Goal: Information Seeking & Learning: Learn about a topic

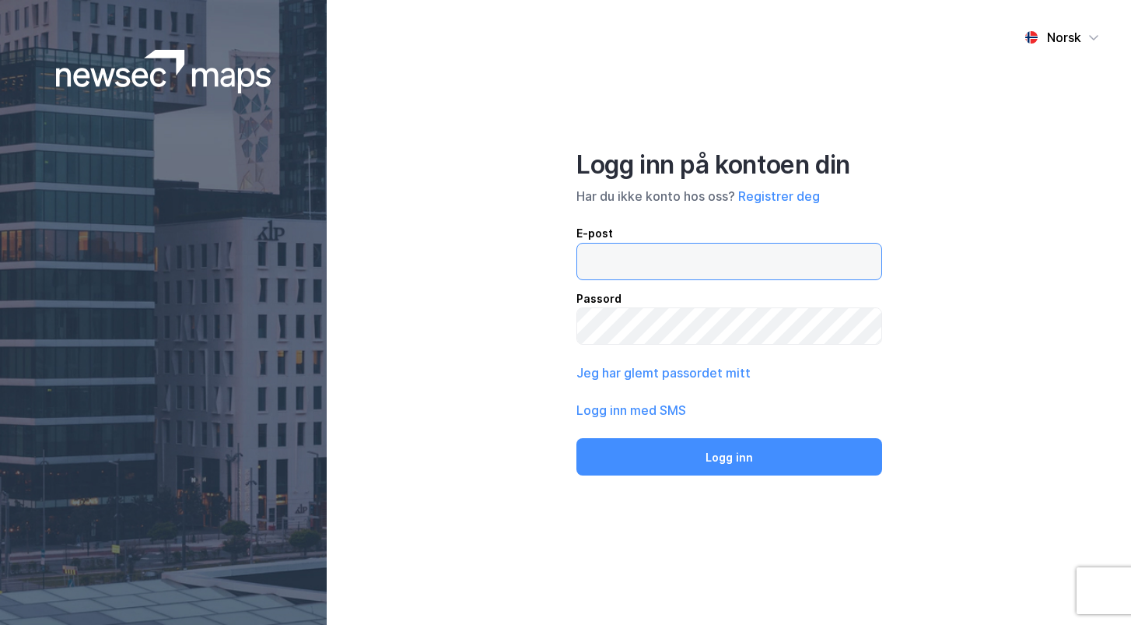
type input "s2318037@bi.no"
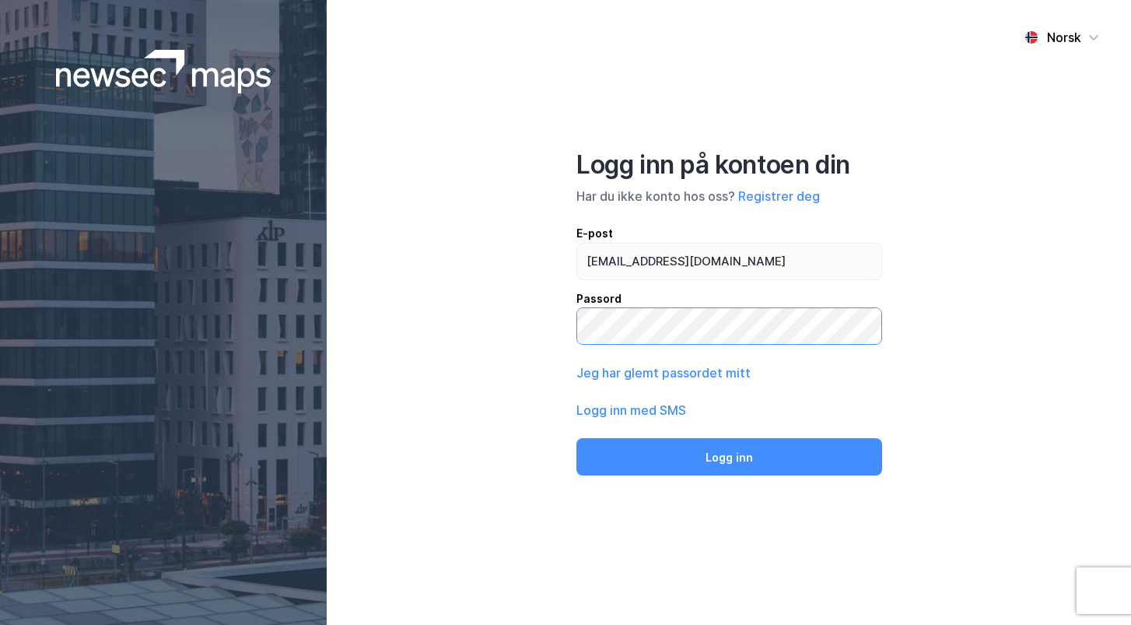
click at [729, 456] on button "Logg inn" at bounding box center [729, 456] width 306 height 37
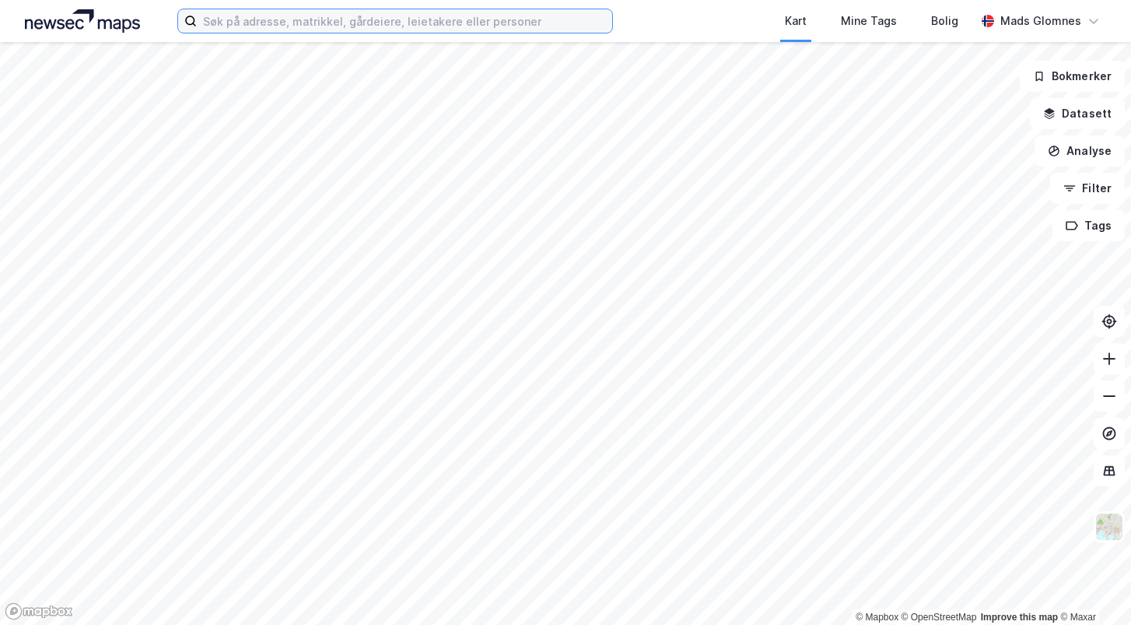
click at [391, 23] on input at bounding box center [404, 20] width 415 height 23
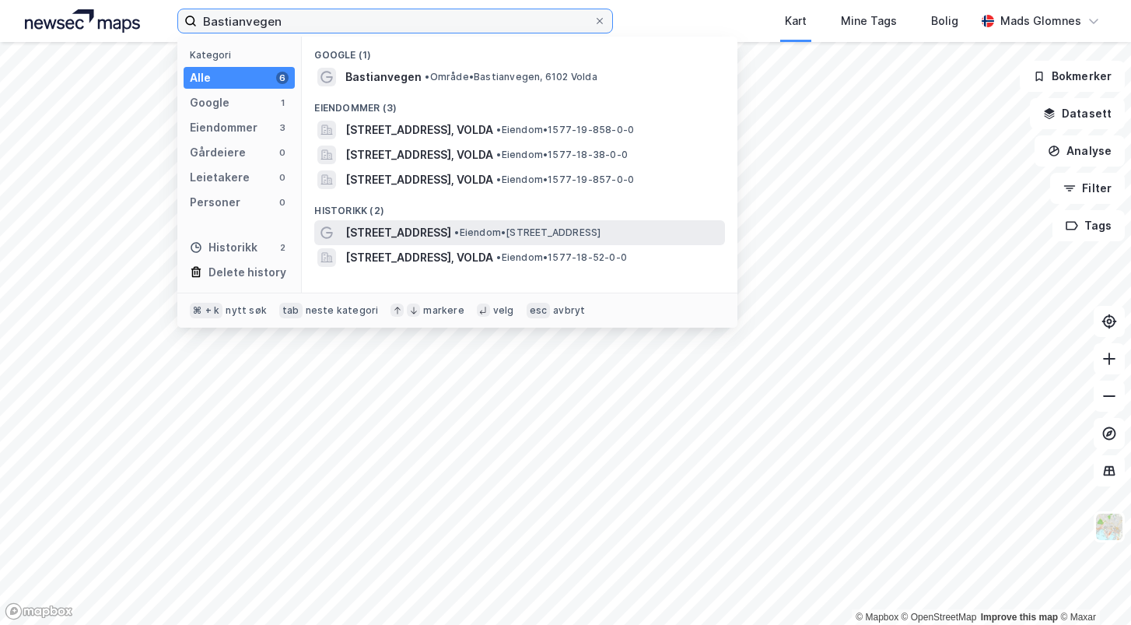
type input "Bastianvegen"
click at [396, 227] on span "[STREET_ADDRESS]" at bounding box center [398, 232] width 106 height 19
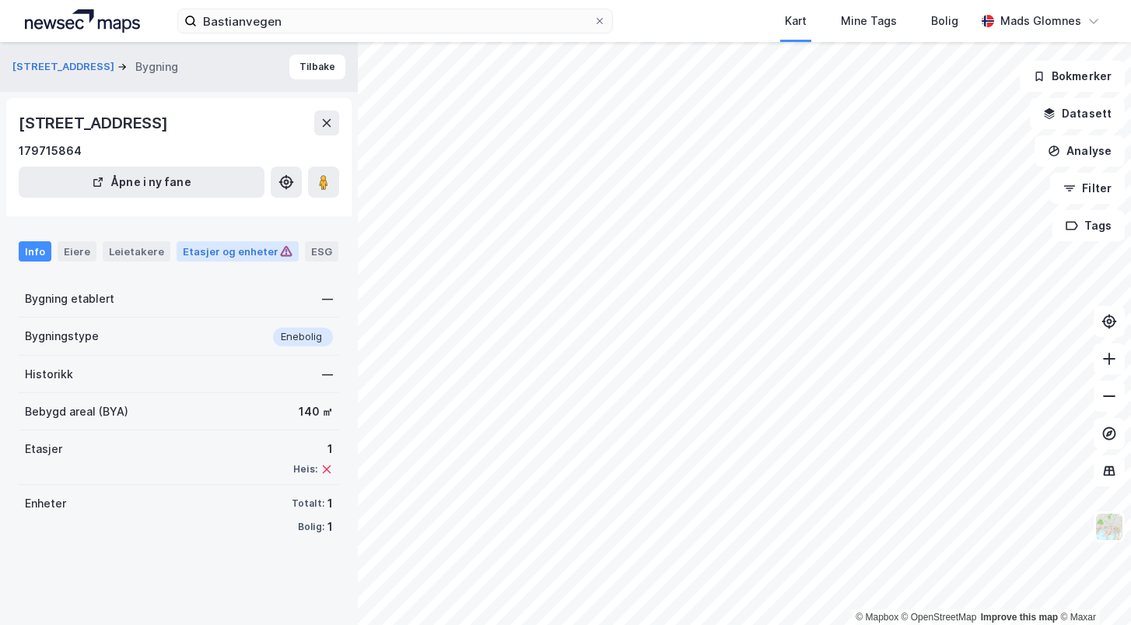
click at [224, 258] on div "Etasjer og enheter" at bounding box center [238, 251] width 110 height 14
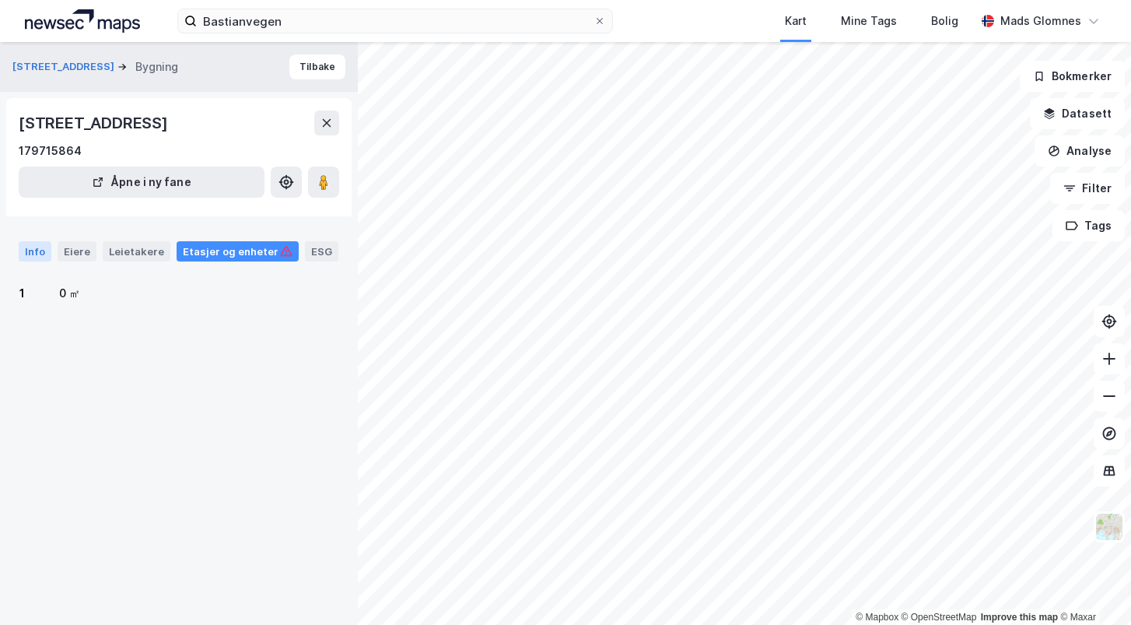
click at [41, 261] on div "Info" at bounding box center [35, 251] width 33 height 20
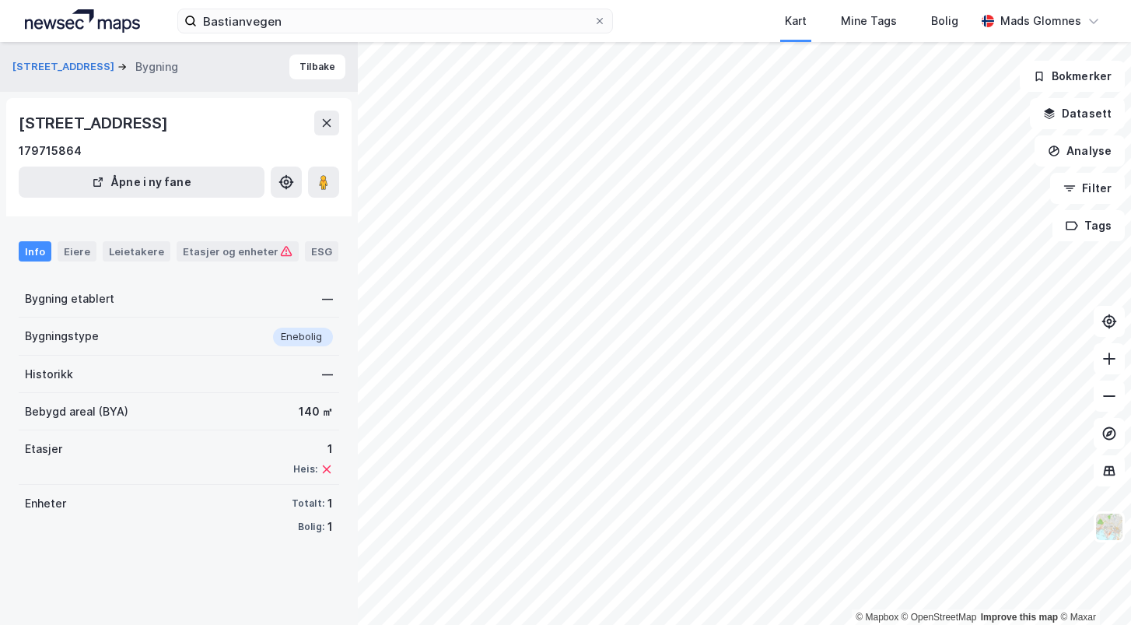
click at [157, 355] on div "Bygningstype Enebolig" at bounding box center [179, 336] width 321 height 38
click at [310, 475] on div "1 Heis:" at bounding box center [313, 458] width 40 height 36
click at [328, 458] on div "1" at bounding box center [313, 449] width 40 height 19
click at [171, 133] on div "[STREET_ADDRESS]" at bounding box center [95, 122] width 152 height 25
click at [193, 198] on button "Åpne i ny fane" at bounding box center [142, 181] width 246 height 31
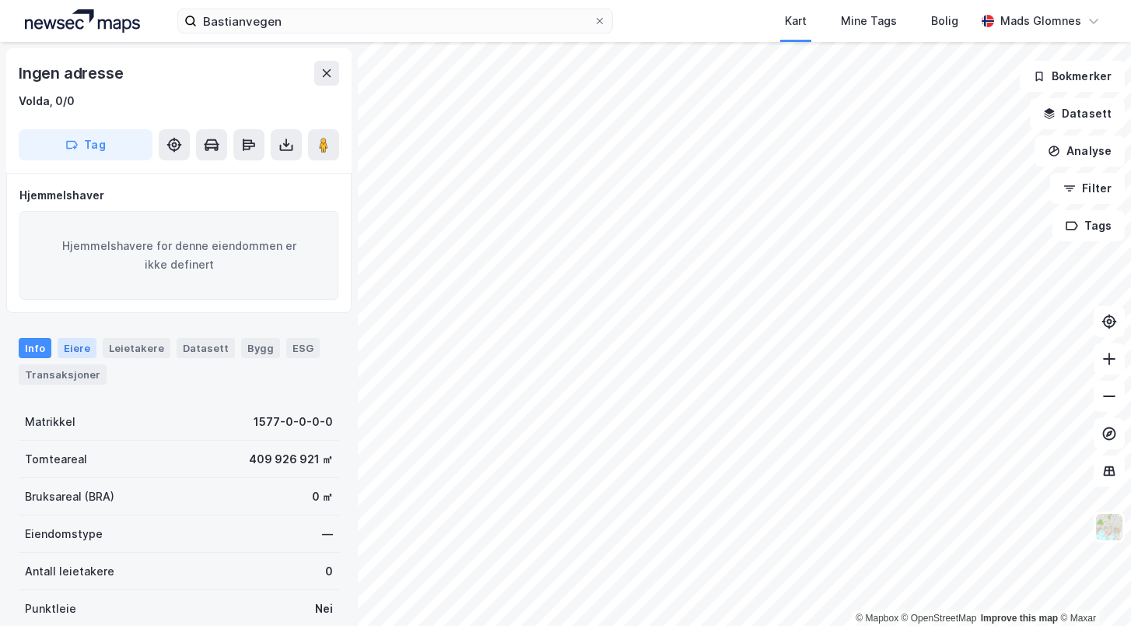
click at [86, 344] on div "Eiere" at bounding box center [77, 348] width 39 height 20
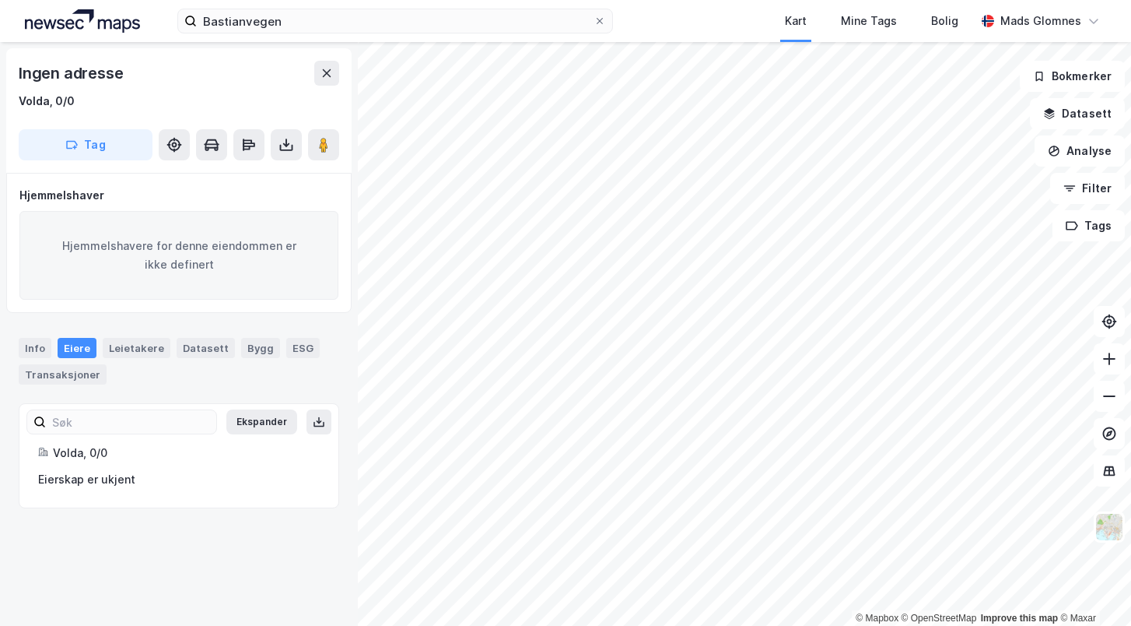
click at [338, 217] on div "© Mapbox © OpenStreetMap Improve this map © Maxar Ingen adresse Volda, 0/0 Tag …" at bounding box center [565, 334] width 1131 height 584
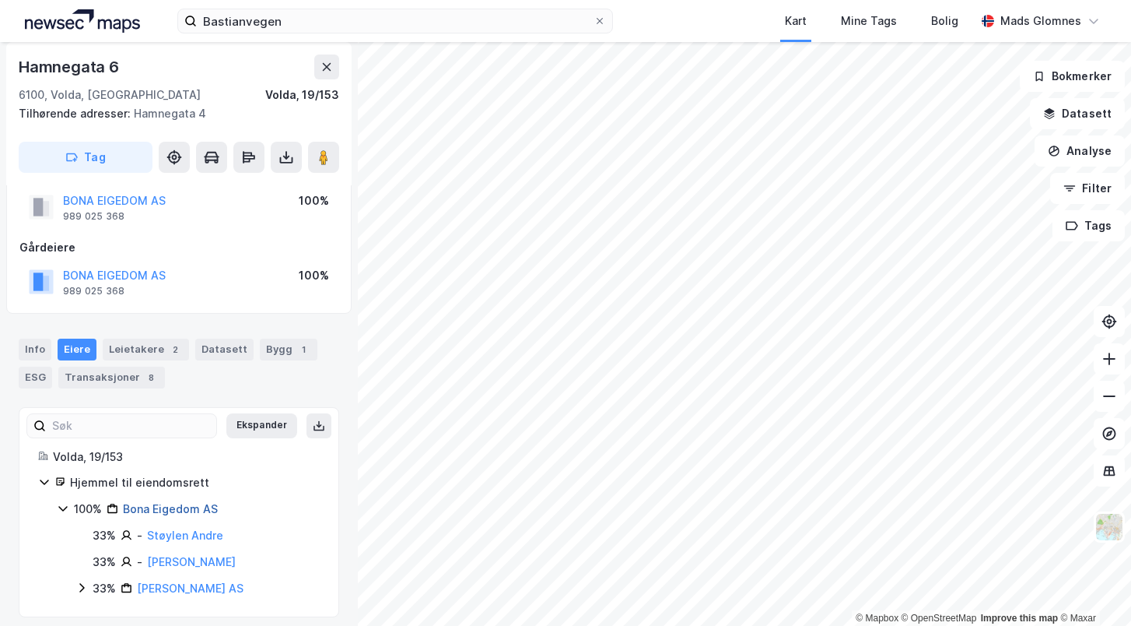
click at [179, 503] on link "Bona Eigedom AS" at bounding box center [170, 508] width 95 height 13
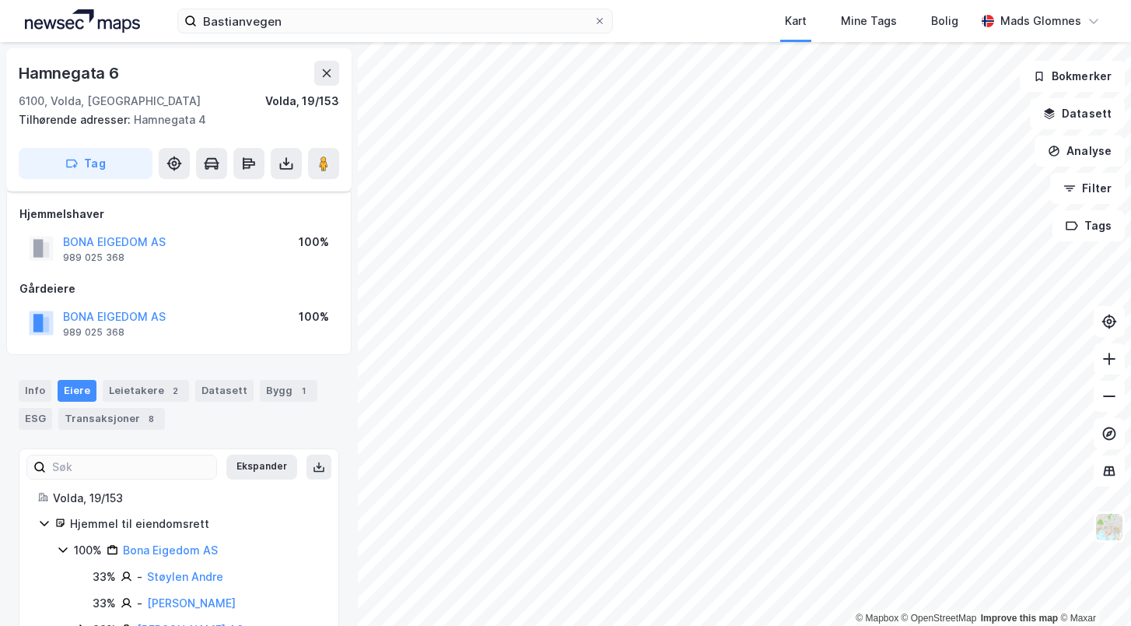
scroll to position [41, 0]
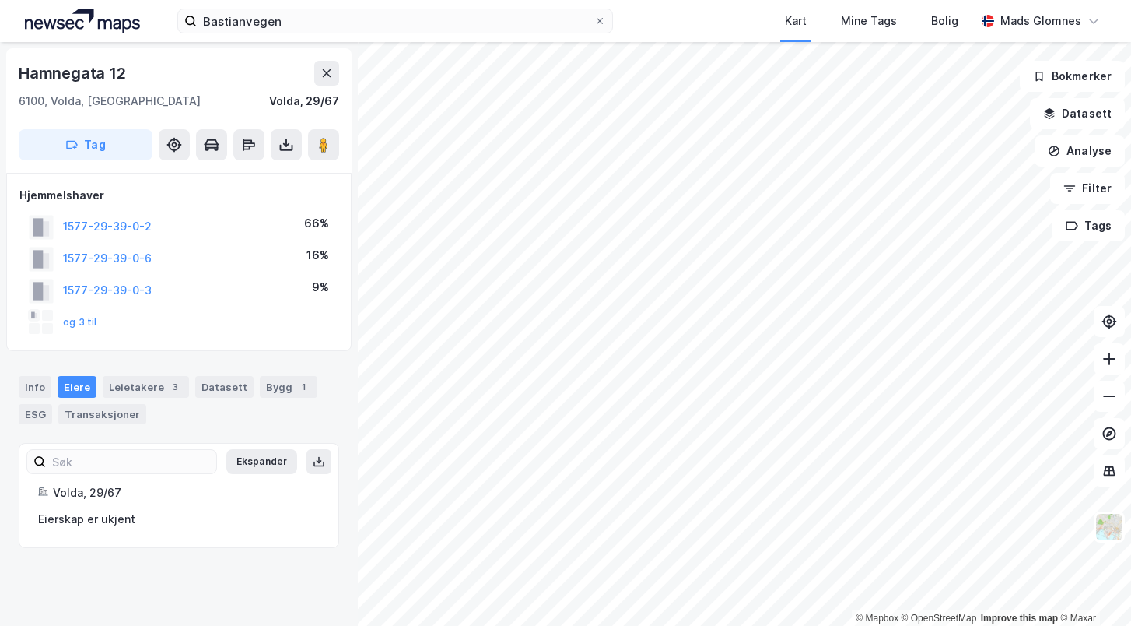
click at [119, 325] on div "og 3 til" at bounding box center [178, 322] width 319 height 31
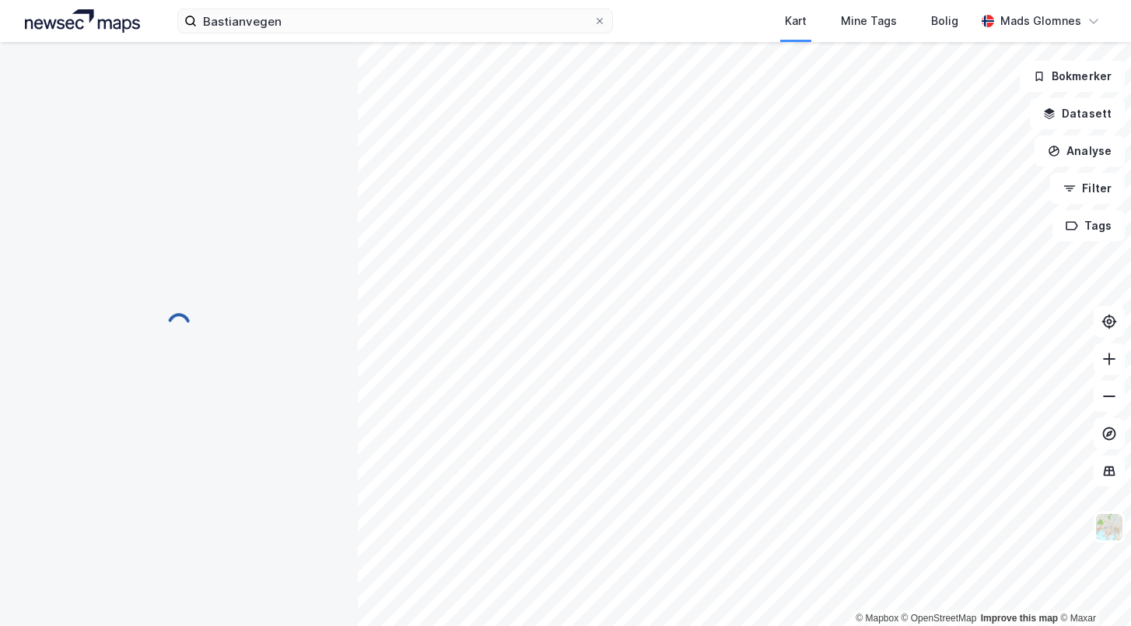
scroll to position [41, 0]
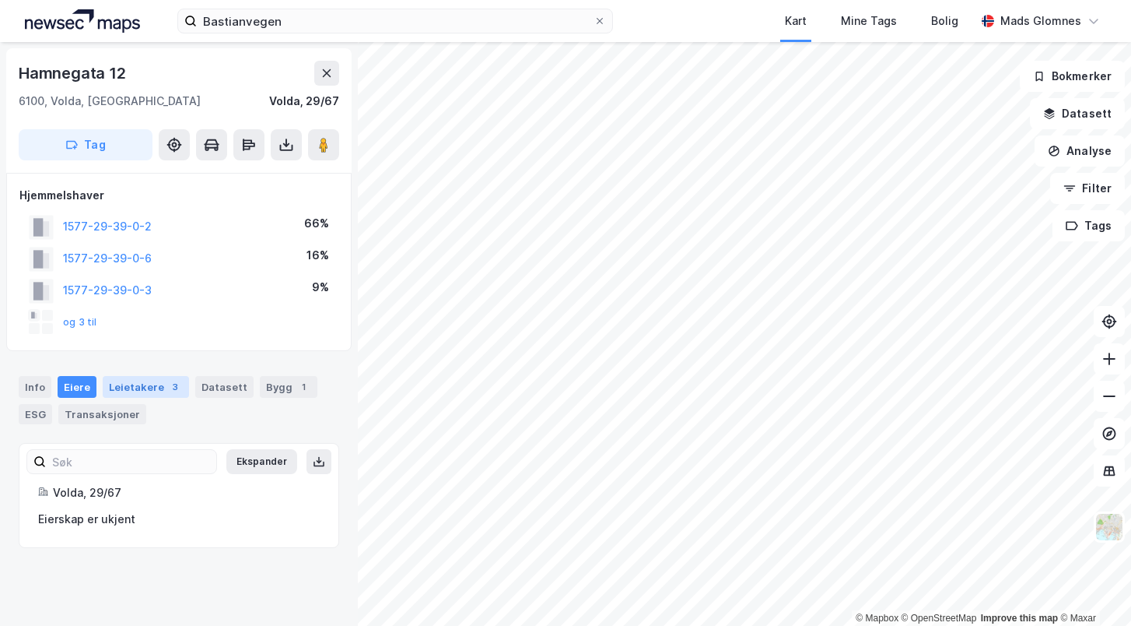
click at [117, 387] on div "Leietakere 3" at bounding box center [146, 387] width 86 height 22
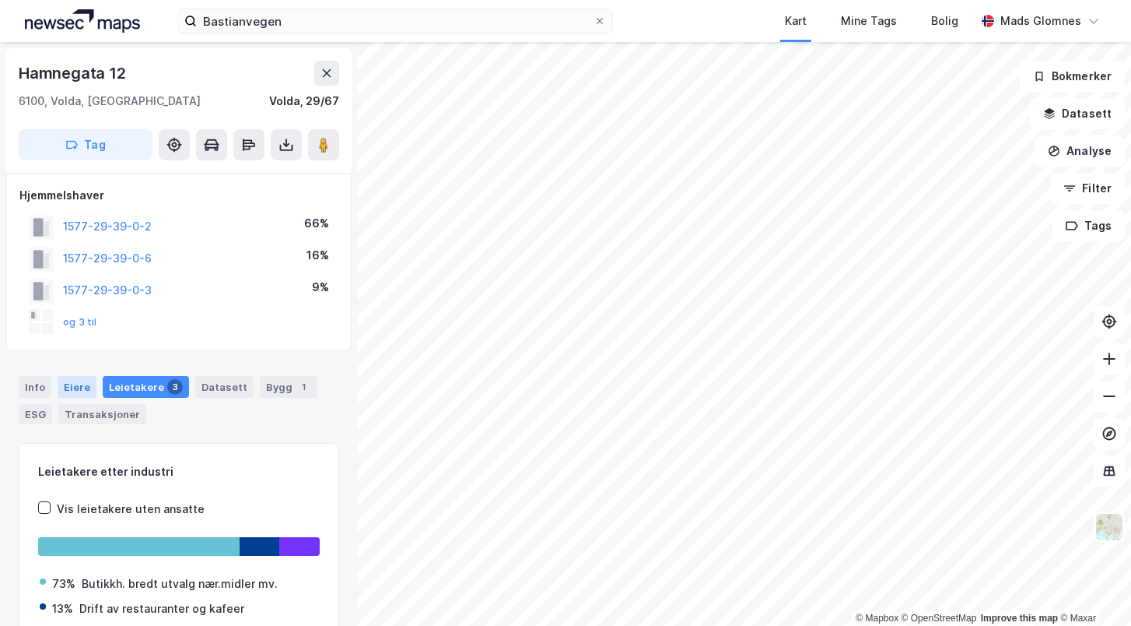
click at [84, 386] on div "Eiere" at bounding box center [77, 387] width 39 height 22
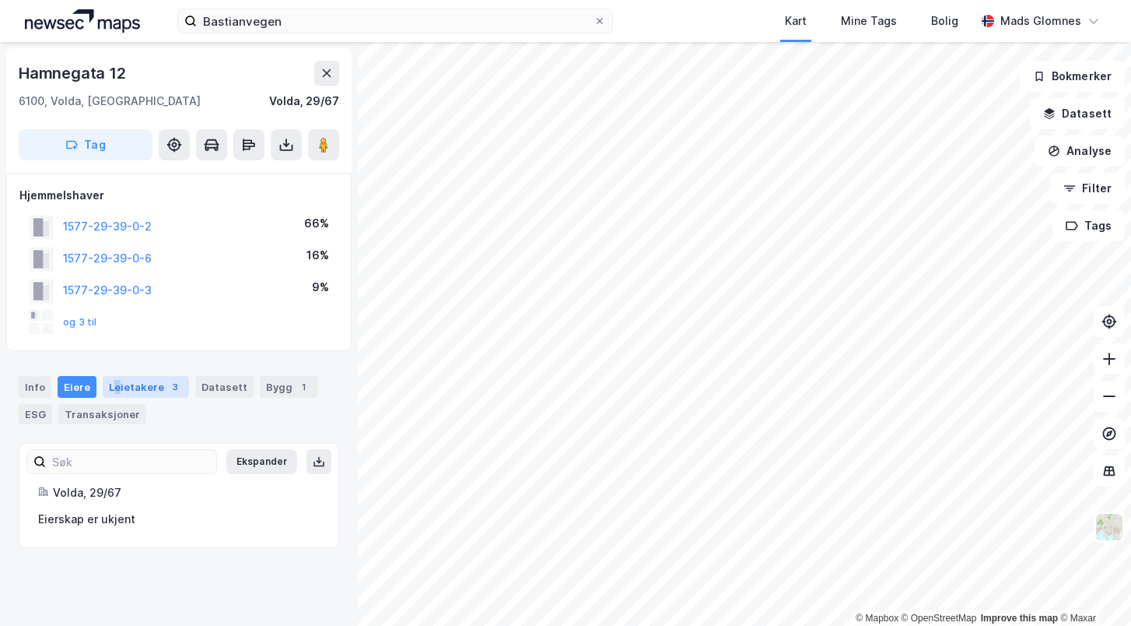
click at [114, 388] on div "Leietakere 3" at bounding box center [146, 387] width 86 height 22
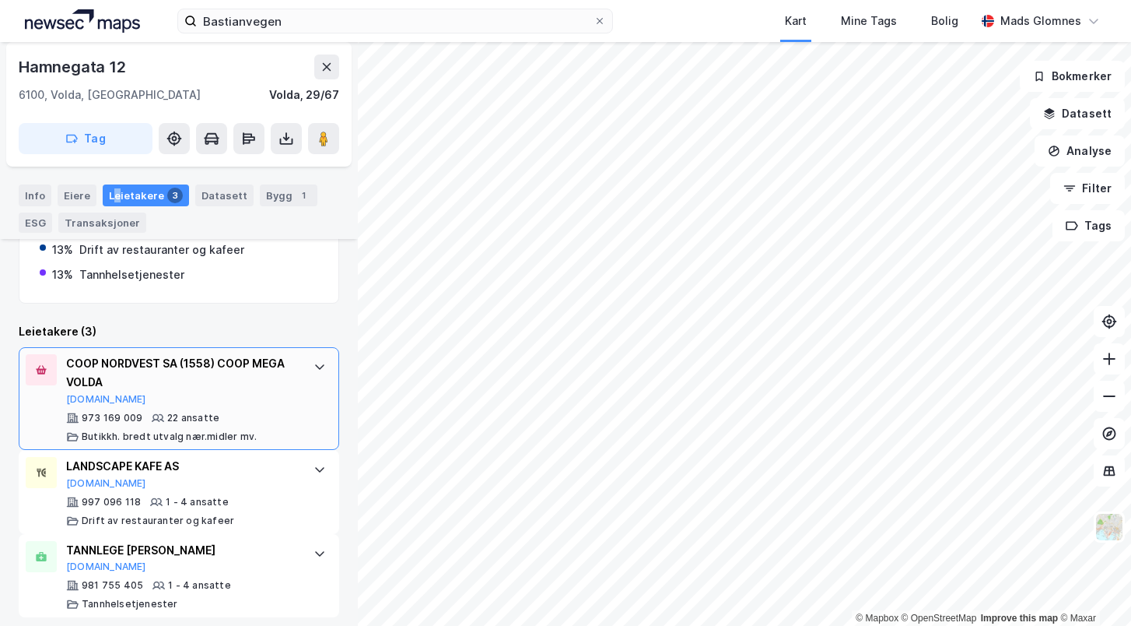
scroll to position [358, 0]
click at [87, 395] on button "Brreg.no" at bounding box center [106, 400] width 80 height 12
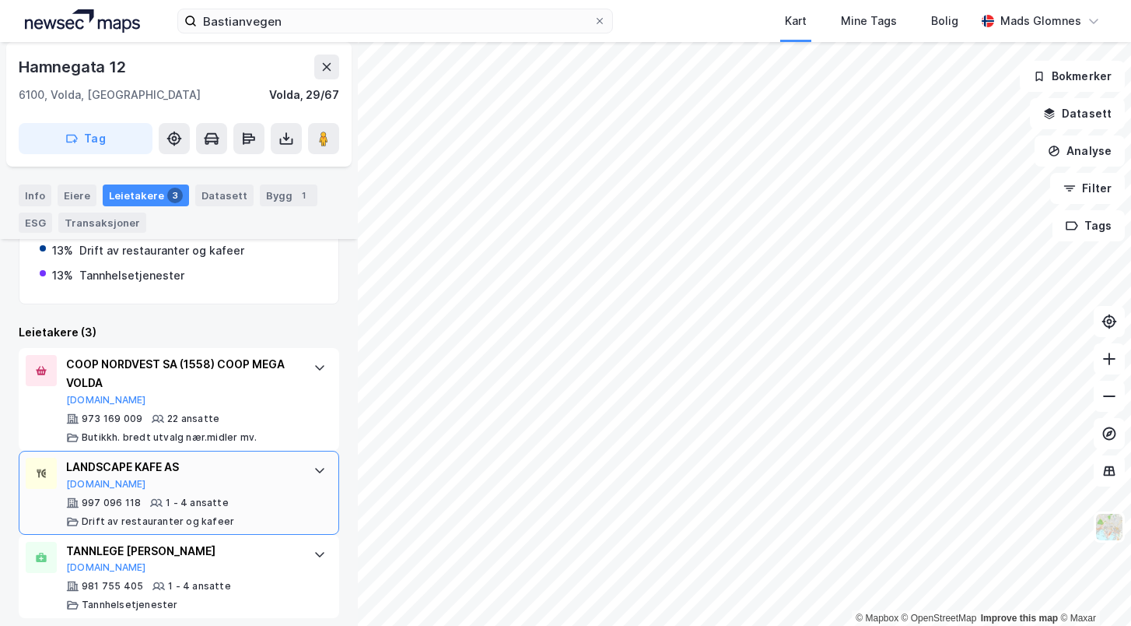
click at [173, 482] on div "LANDSCAPE KAFE AS Proff.no 997 096 118 1 - 4 ansatte Drift av restauranter og k…" at bounding box center [182, 492] width 232 height 70
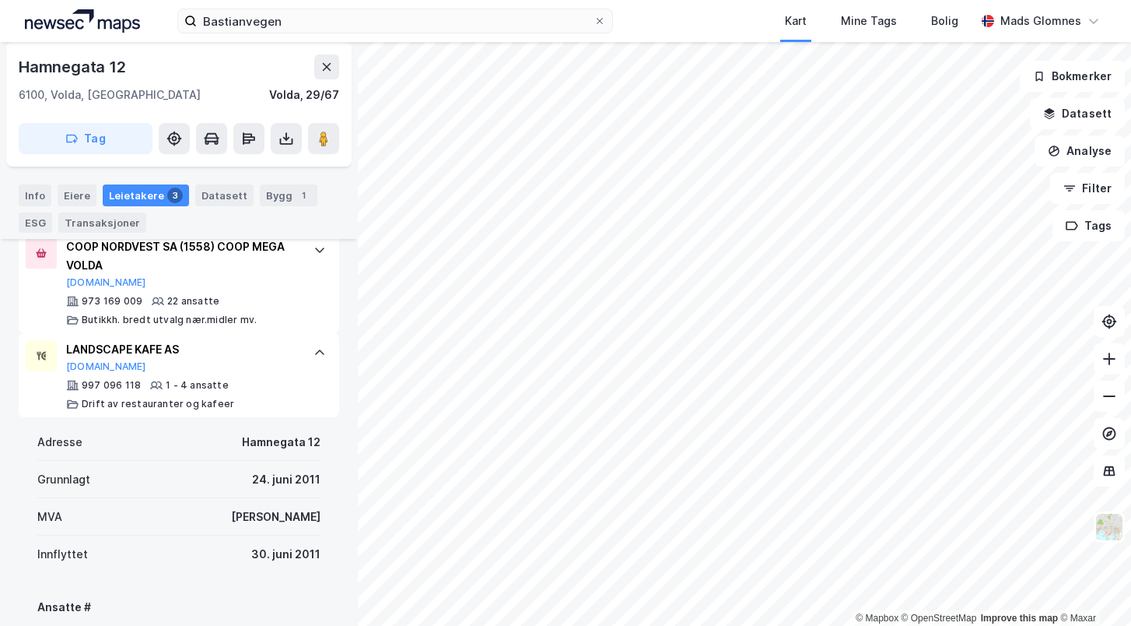
scroll to position [467, 0]
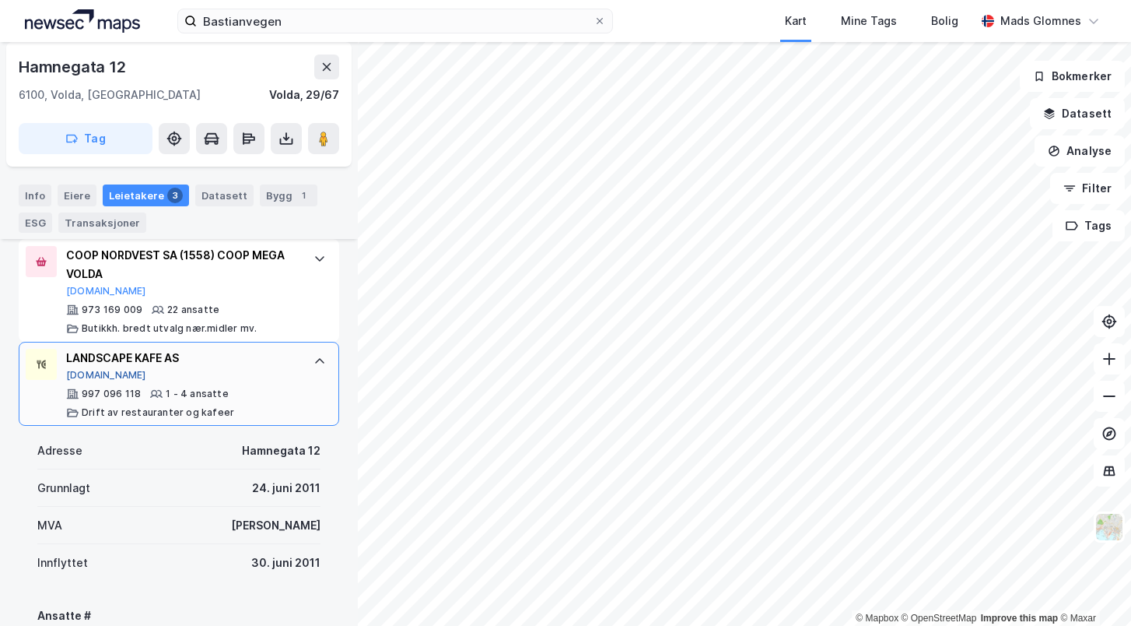
click at [98, 369] on button "Proff.no" at bounding box center [106, 375] width 80 height 12
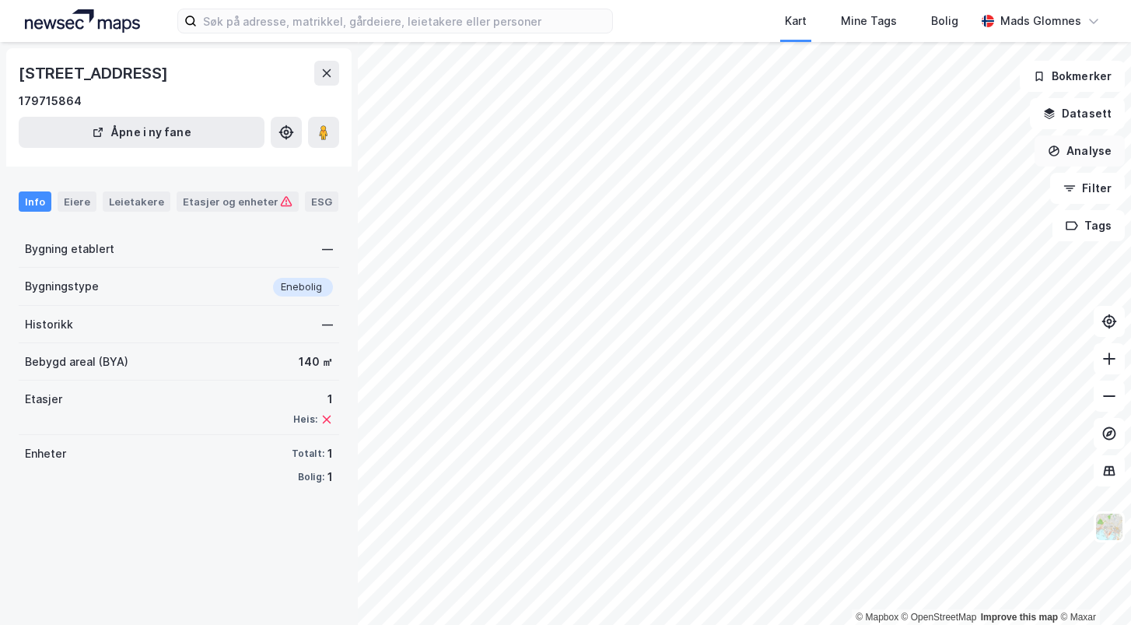
click at [1093, 158] on button "Analyse" at bounding box center [1080, 150] width 90 height 31
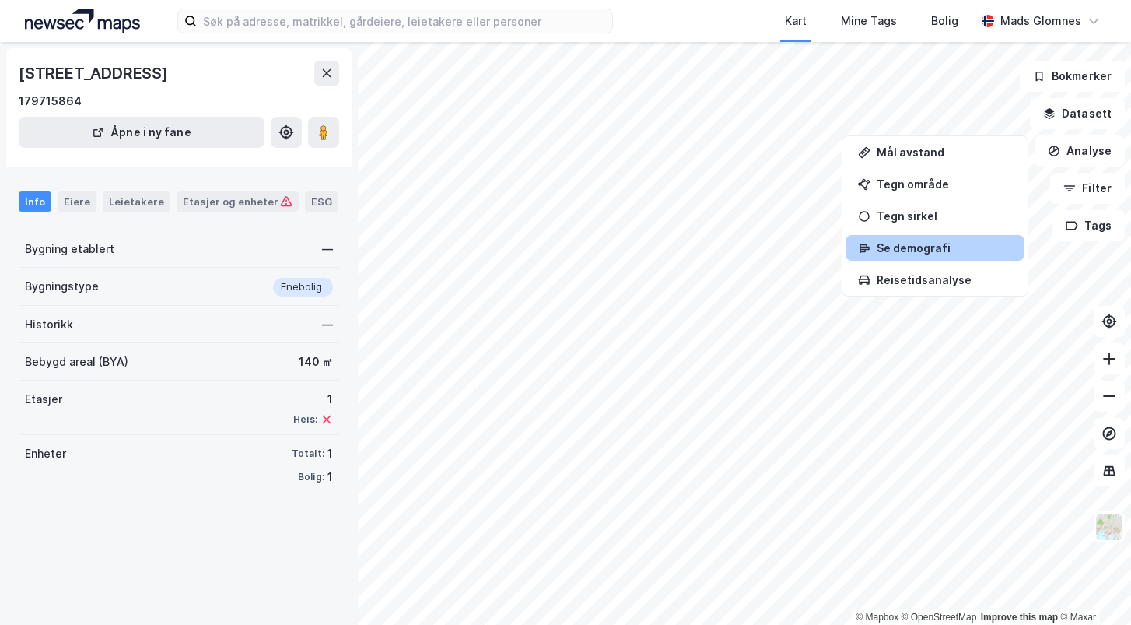
click at [912, 246] on div "Se demografi" at bounding box center [944, 247] width 135 height 13
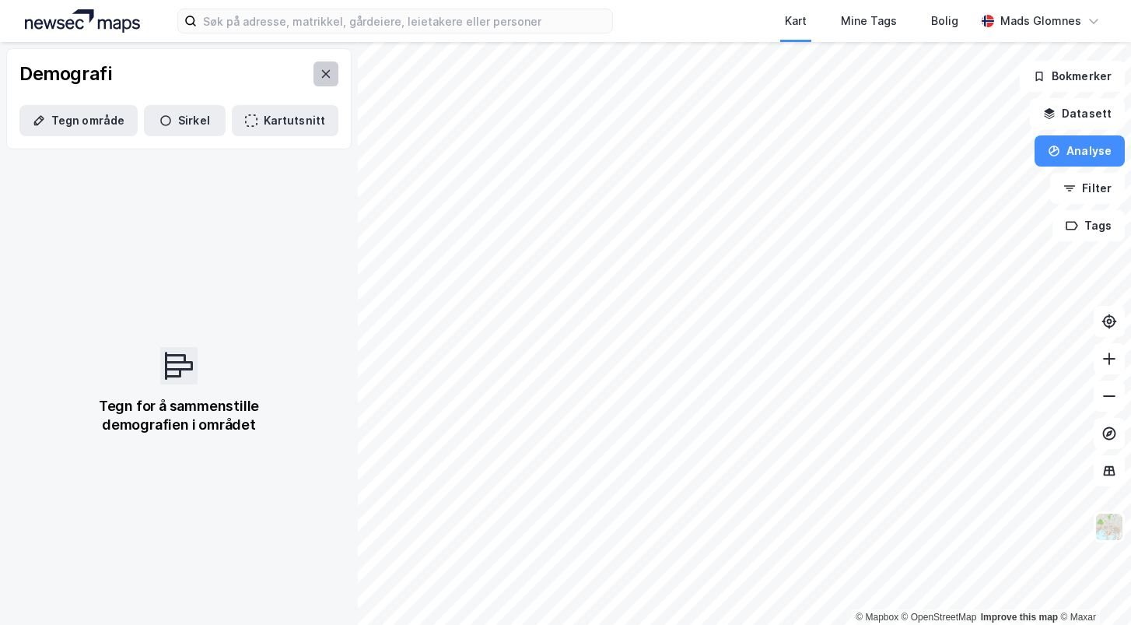
click at [334, 75] on button at bounding box center [326, 73] width 25 height 25
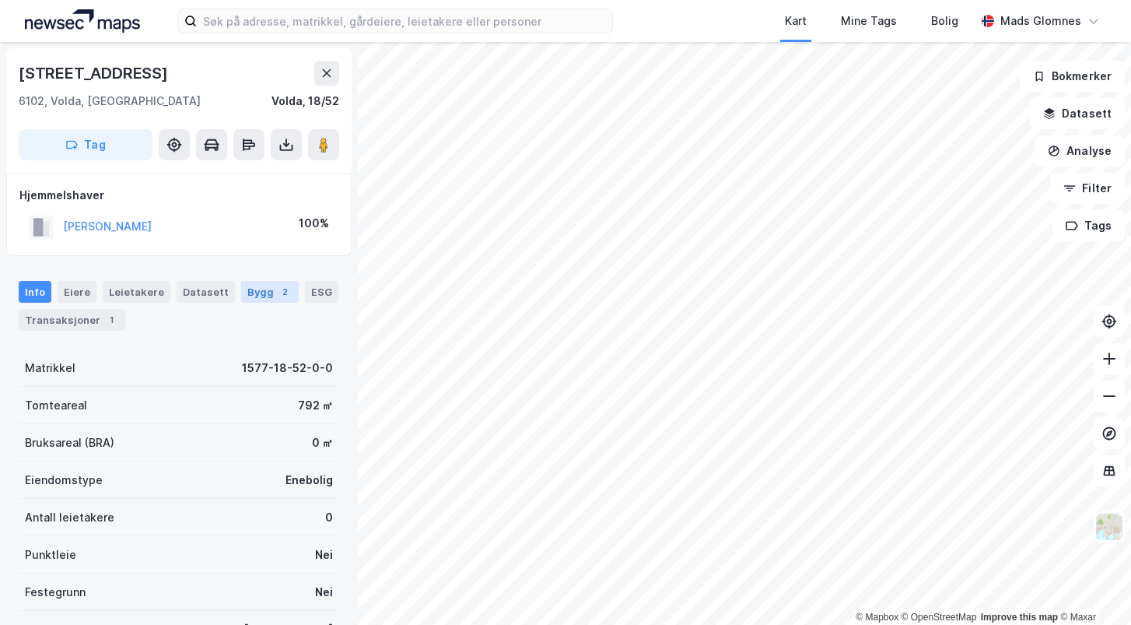
click at [244, 293] on div "Bygg 2" at bounding box center [270, 292] width 58 height 22
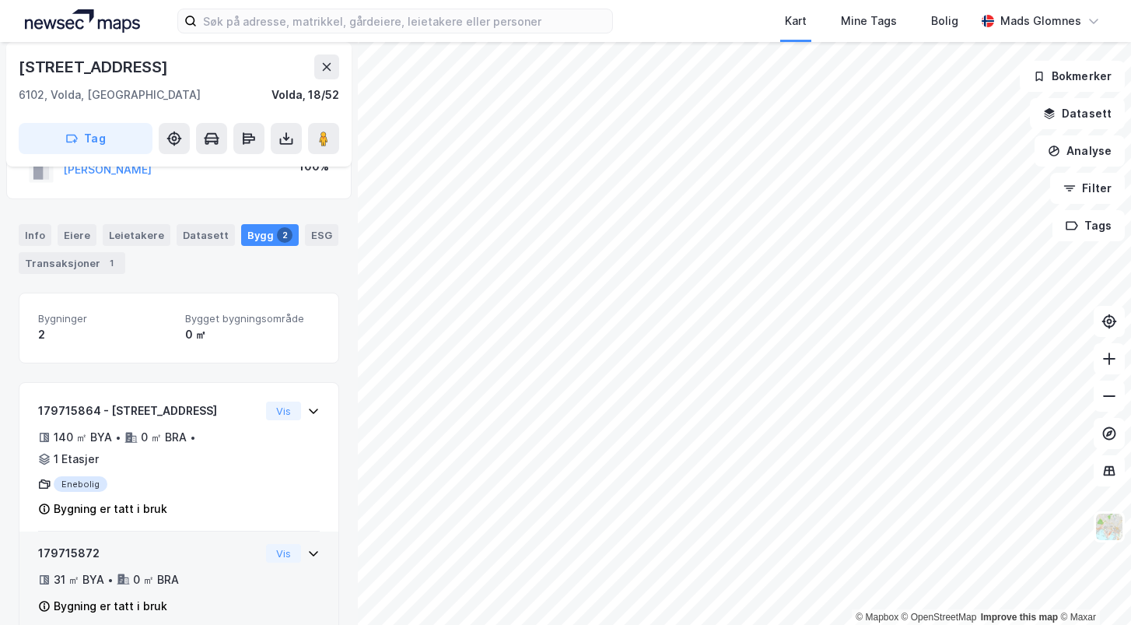
click at [243, 544] on div "179715872" at bounding box center [149, 553] width 222 height 19
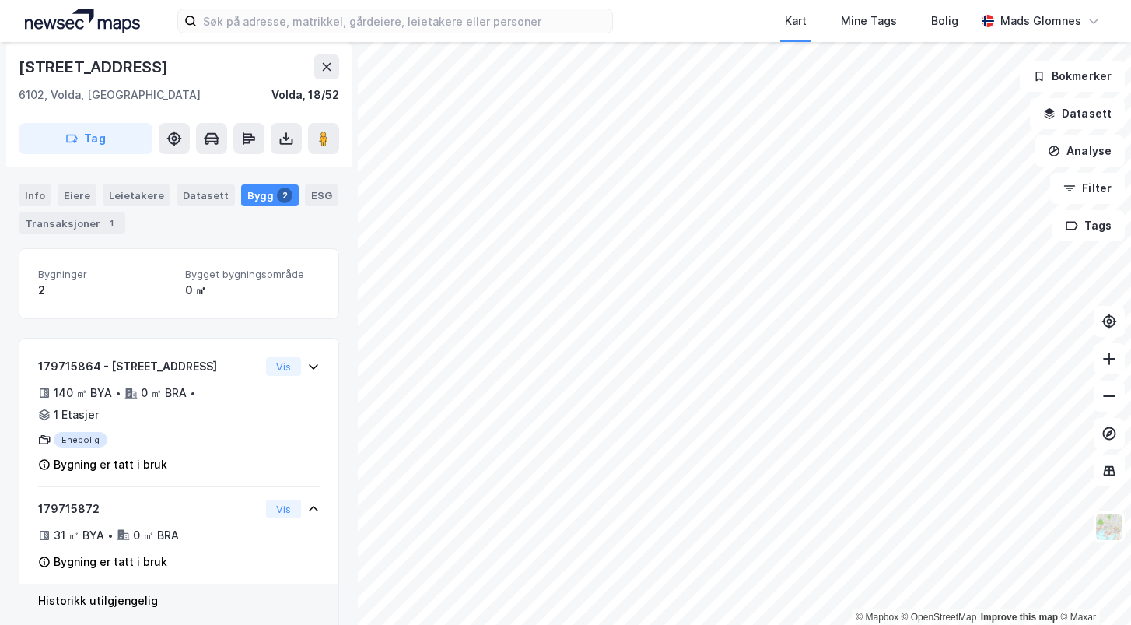
click at [137, 584] on div "Historikk utilgjengelig" at bounding box center [178, 606] width 319 height 45
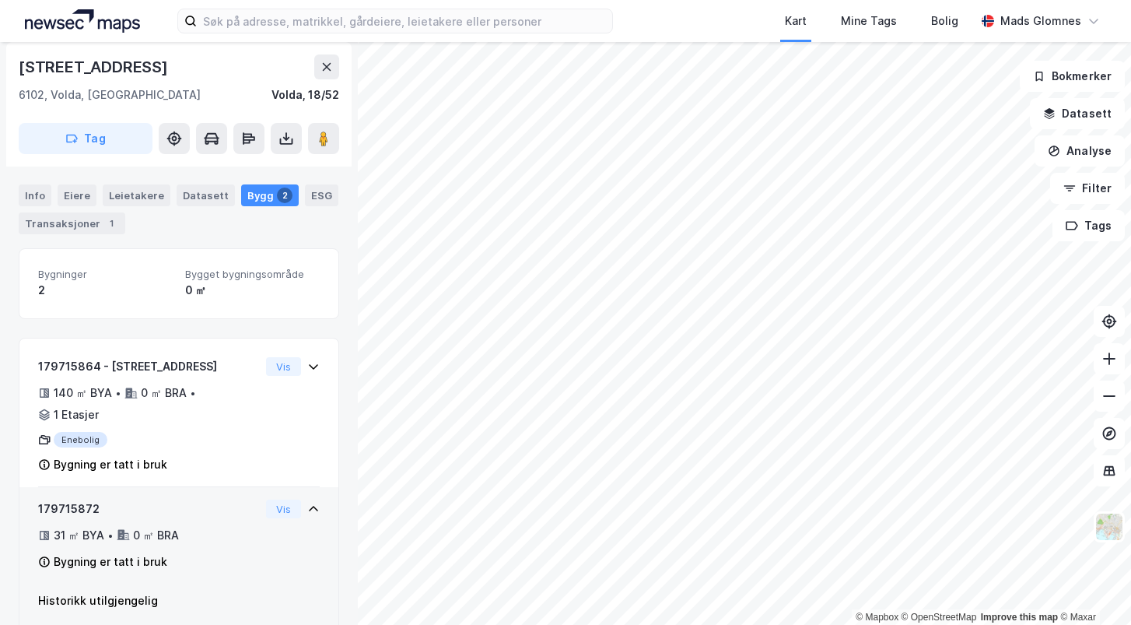
click at [141, 523] on div "179715872 31 ㎡ BYA • 0 ㎡ BRA Bygning er tatt i bruk" at bounding box center [149, 535] width 222 height 72
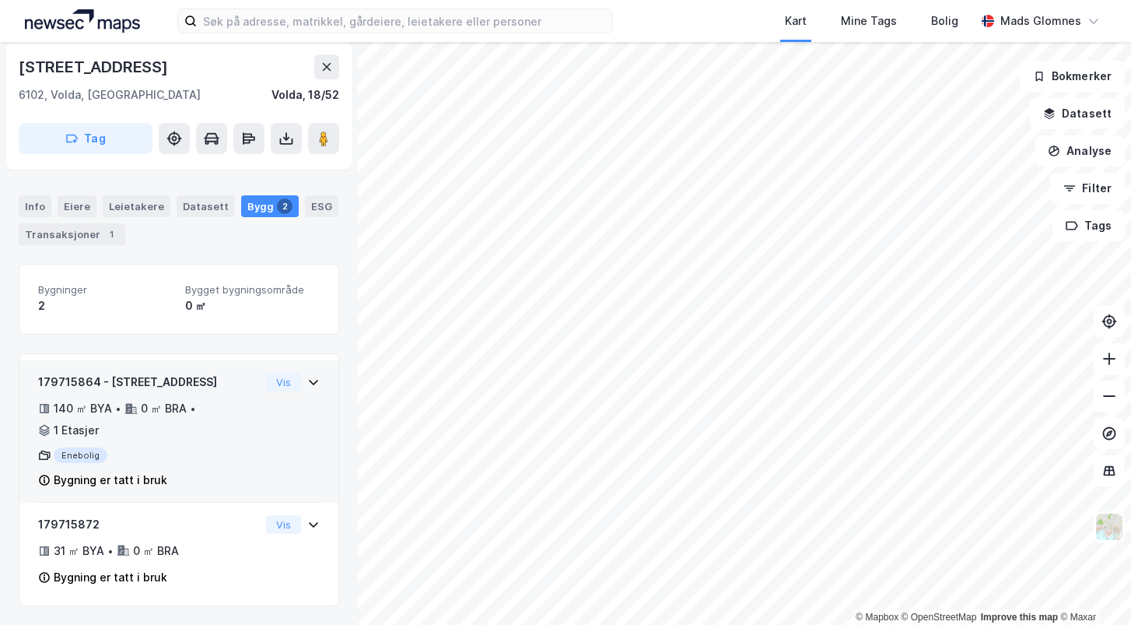
click at [182, 426] on div "179715864 - Bastianvegen 7 140 ㎡ BYA • 0 ㎡ BRA • 1 Etasjer Enebolig Bygning er …" at bounding box center [149, 431] width 222 height 117
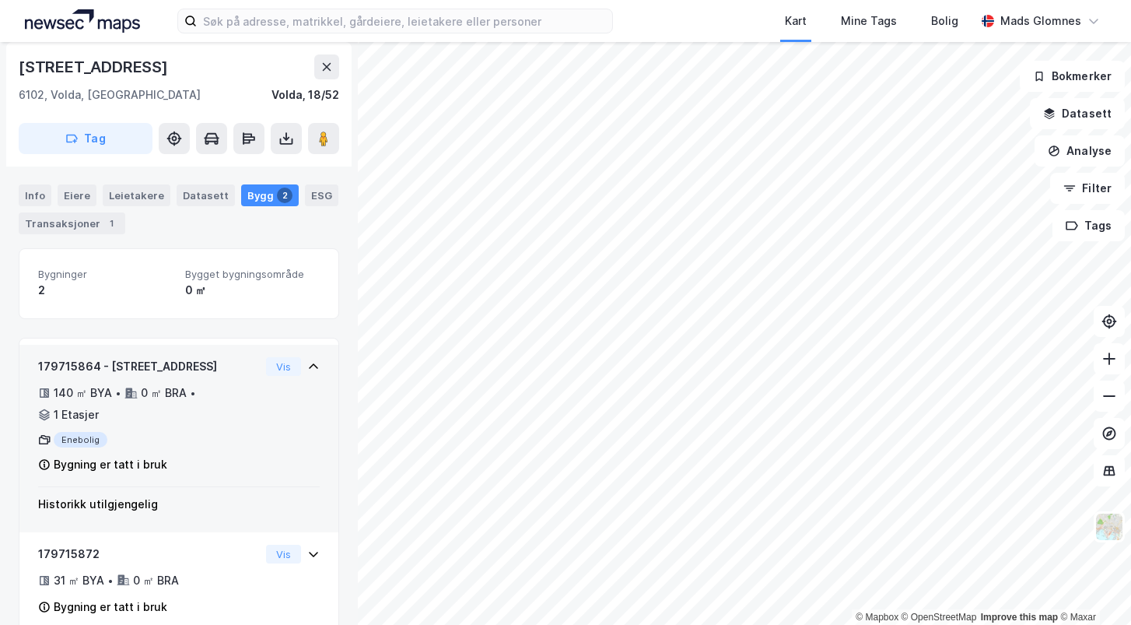
click at [227, 432] on div "Enebolig" at bounding box center [149, 440] width 222 height 16
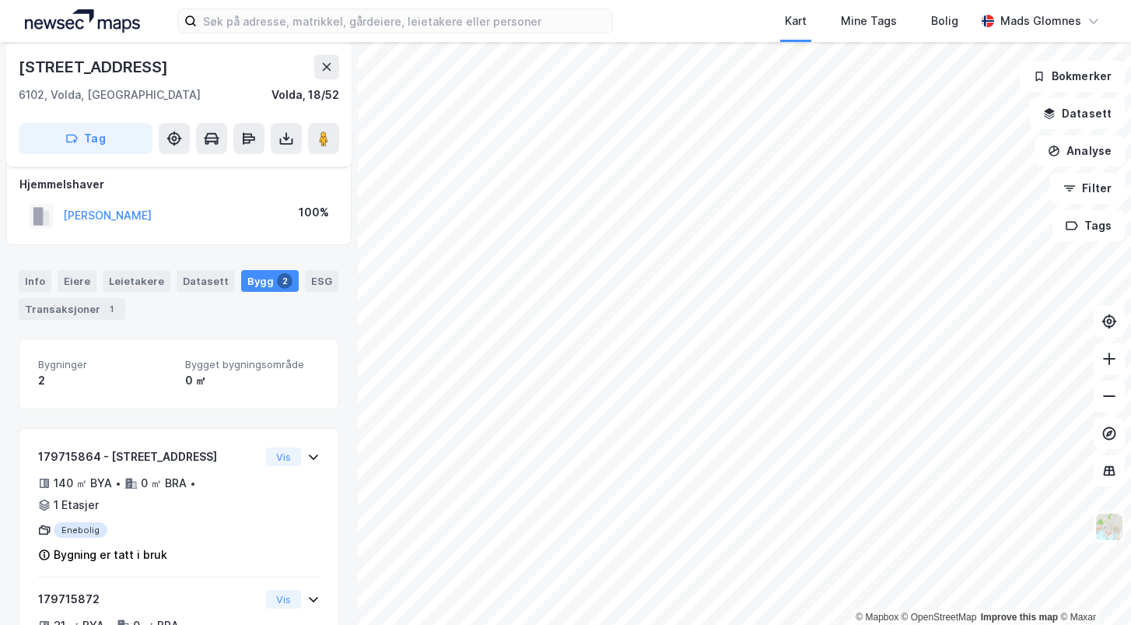
scroll to position [8, 0]
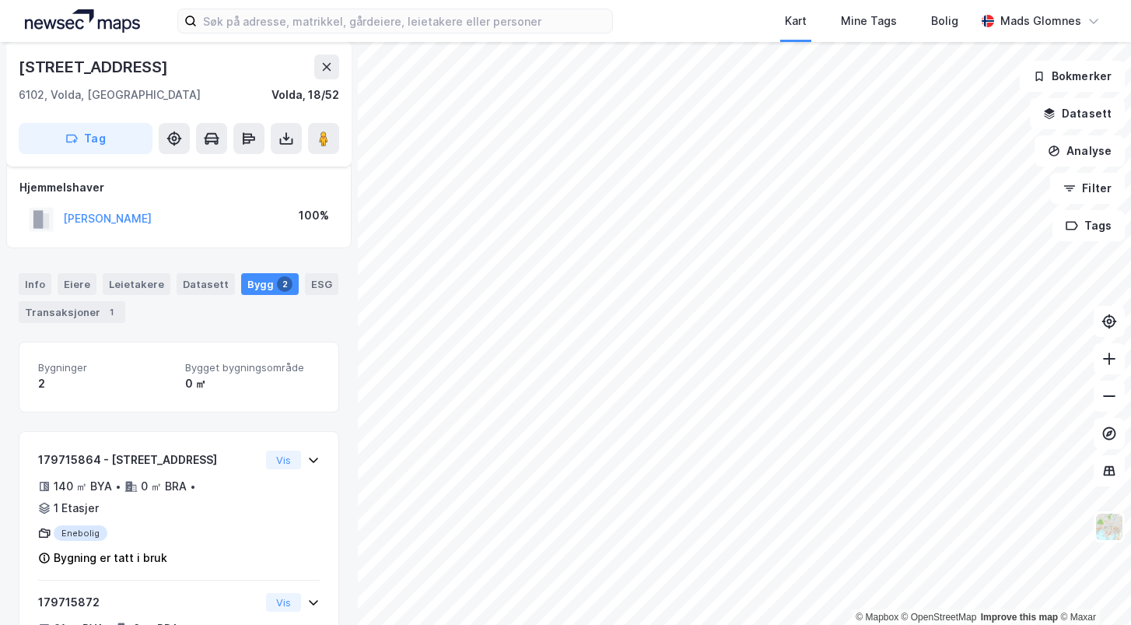
click at [311, 269] on div "Info [PERSON_NAME] Datasett Bygg 2 ESG Transaksjoner 1" at bounding box center [179, 291] width 358 height 75
click at [311, 274] on div "ESG" at bounding box center [321, 284] width 33 height 22
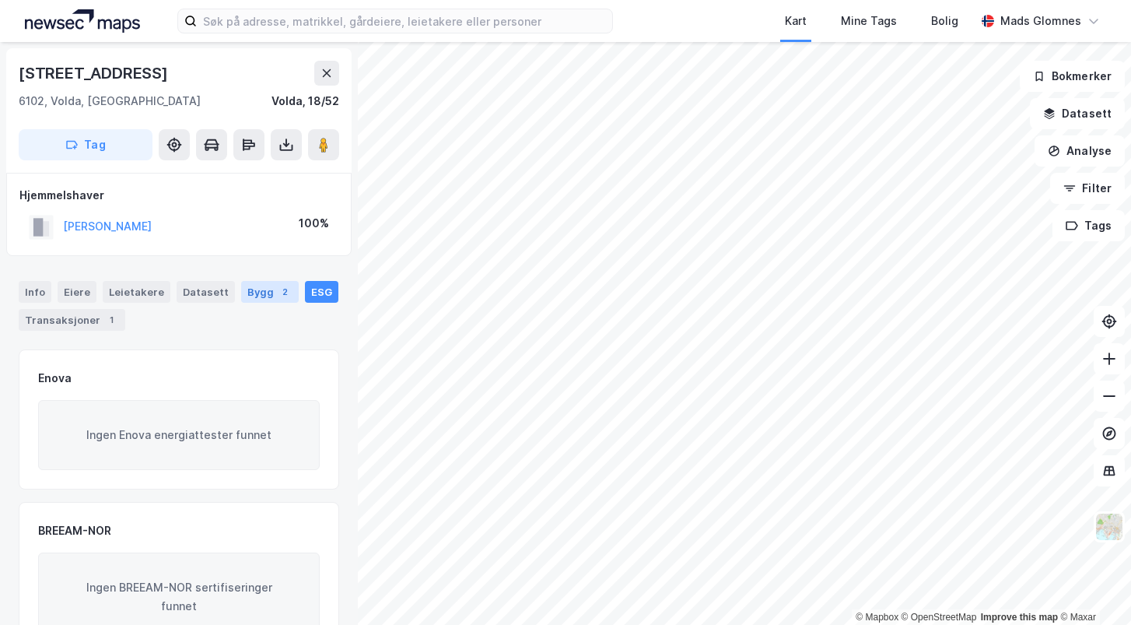
click at [241, 293] on div "Bygg 2" at bounding box center [270, 292] width 58 height 22
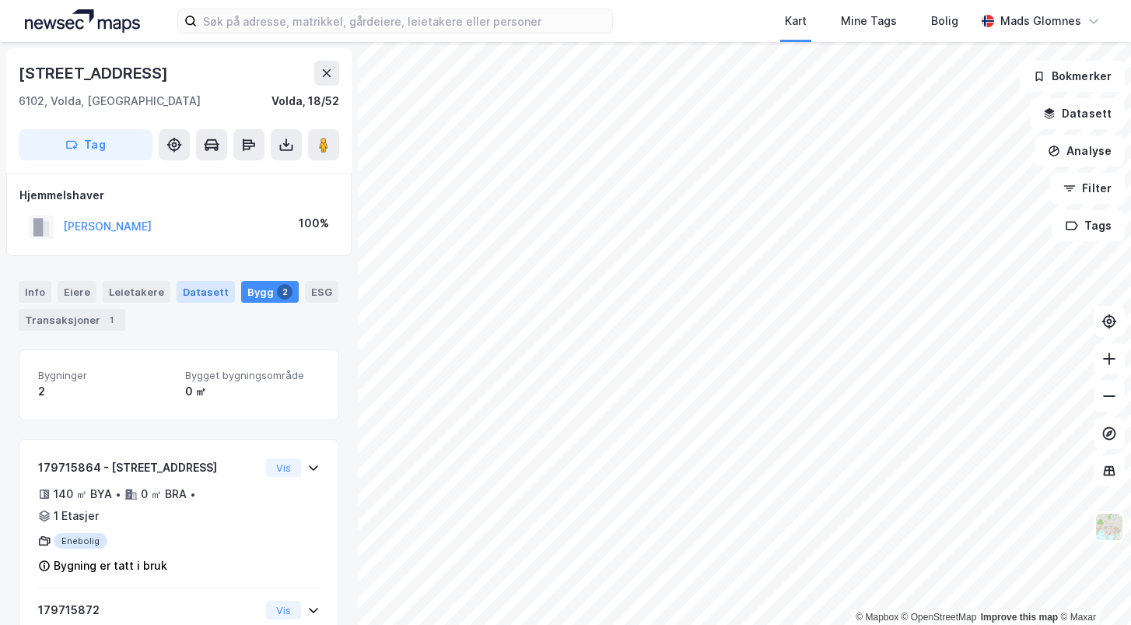
click at [211, 293] on div "Datasett" at bounding box center [206, 292] width 58 height 22
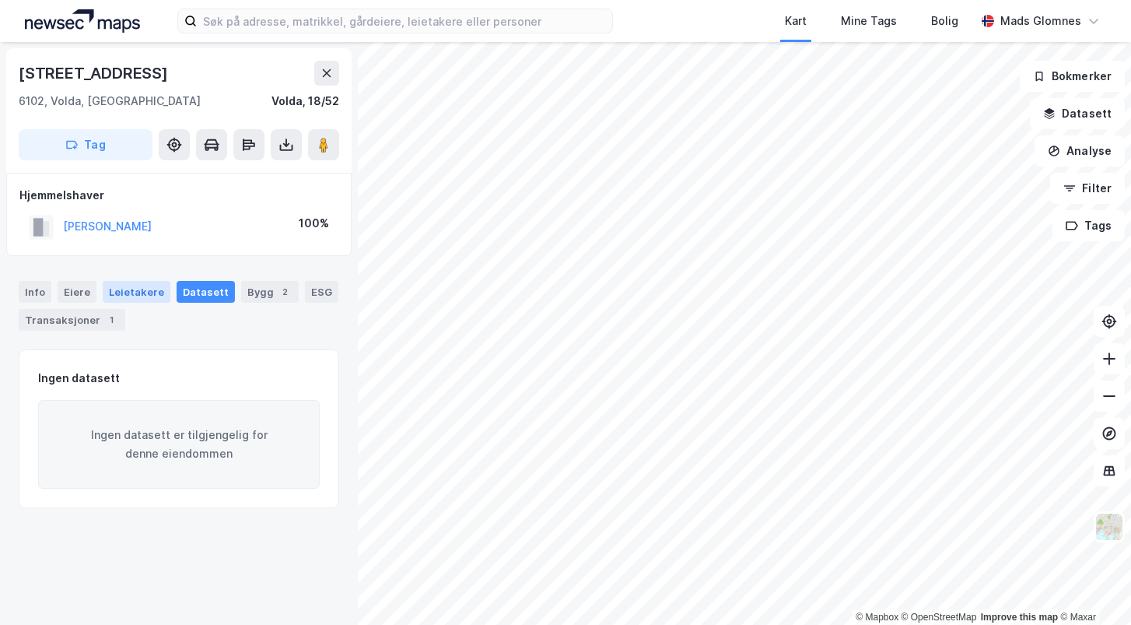
click at [145, 286] on div "Leietakere" at bounding box center [137, 292] width 68 height 22
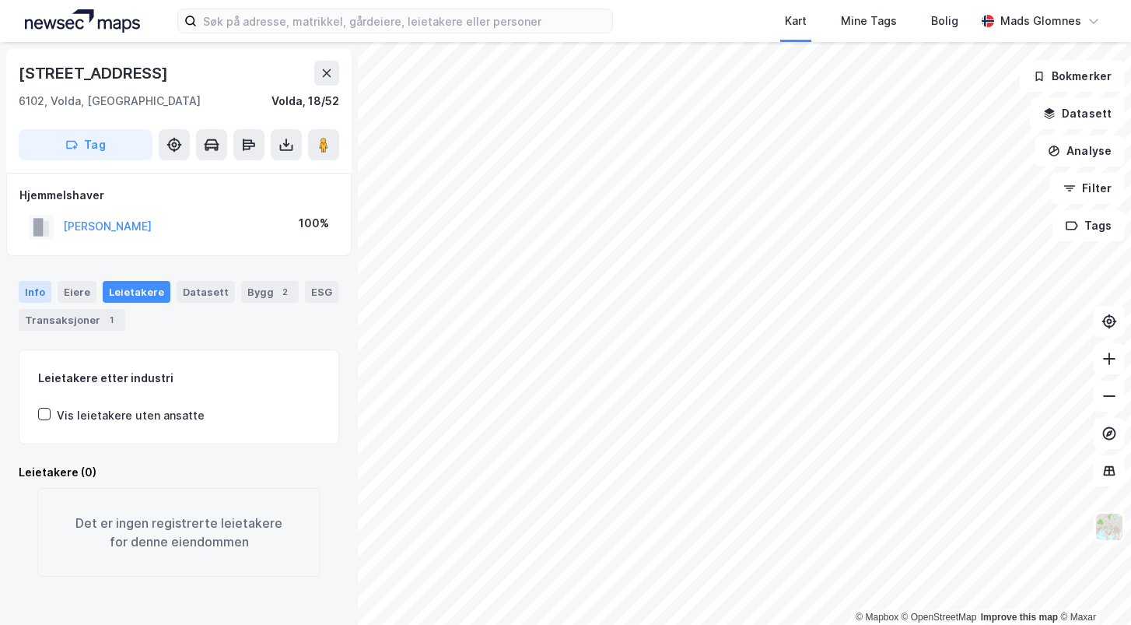
click at [48, 286] on div "Info" at bounding box center [35, 292] width 33 height 22
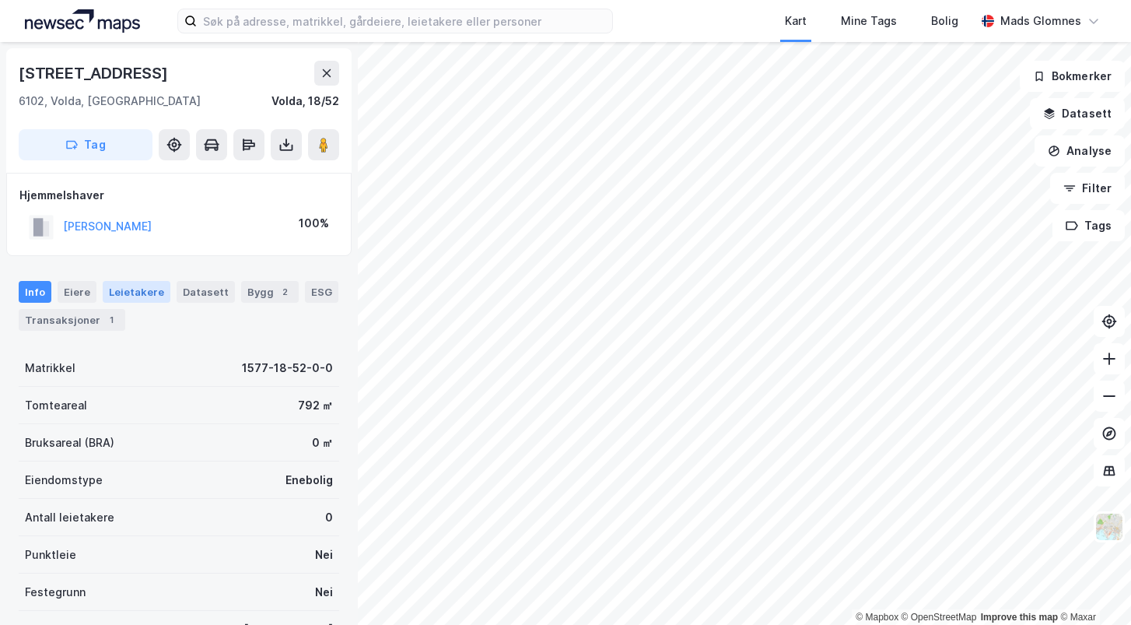
click at [105, 287] on div "Leietakere" at bounding box center [137, 292] width 68 height 22
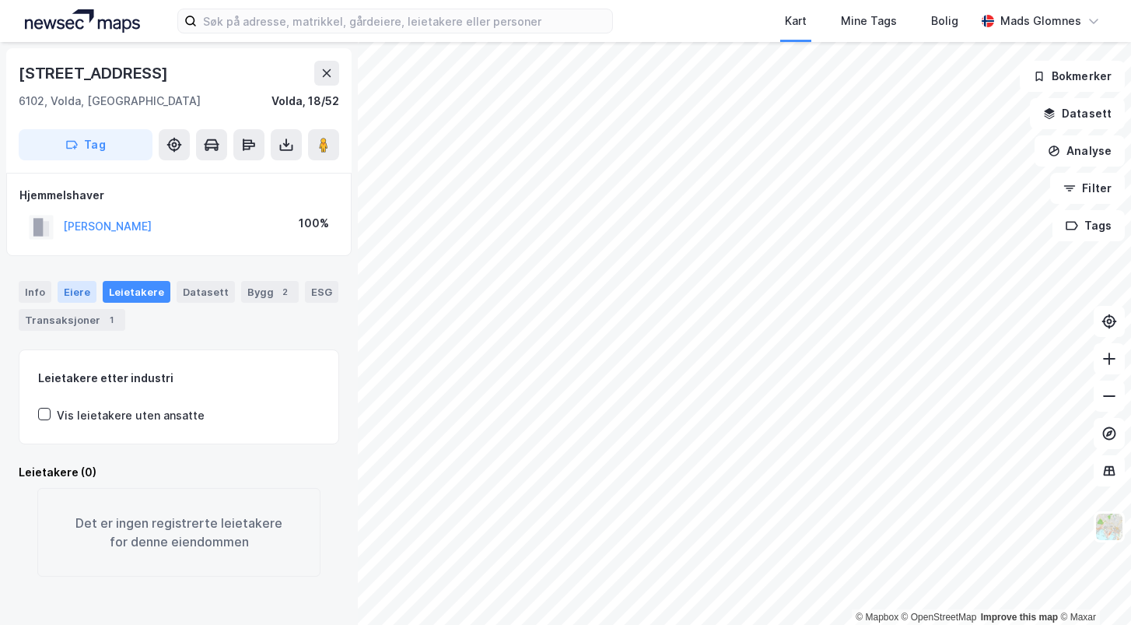
click at [82, 292] on div "Eiere" at bounding box center [77, 292] width 39 height 22
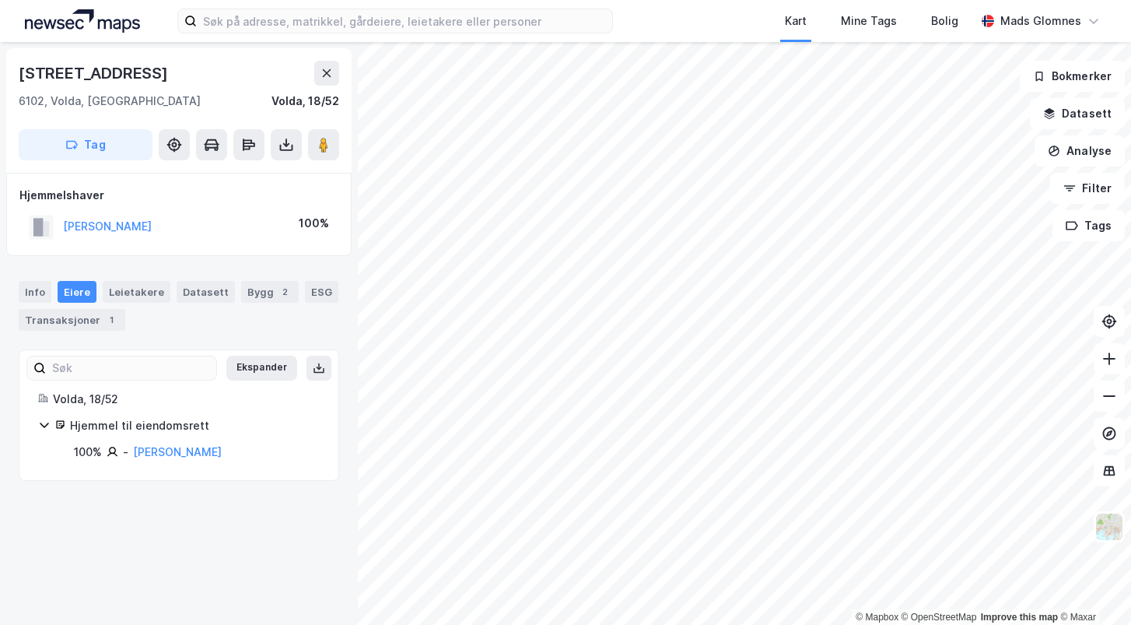
click at [110, 425] on div "Hjemmel til eiendomsrett" at bounding box center [195, 425] width 250 height 19
click at [110, 424] on div "Hjemmel til eiendomsrett" at bounding box center [195, 425] width 250 height 19
click at [41, 293] on div "Info" at bounding box center [35, 292] width 33 height 22
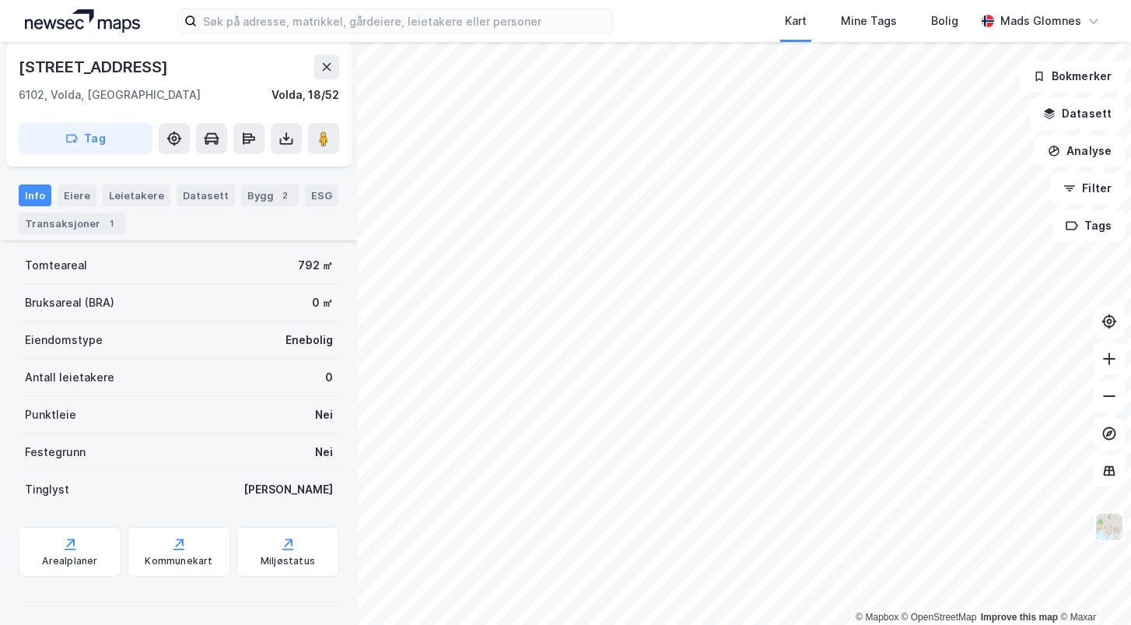
scroll to position [141, 0]
click at [244, 184] on div "Info [PERSON_NAME] Datasett Bygg 2 ESG Transaksjoner 1" at bounding box center [179, 203] width 358 height 75
click at [244, 192] on div "Bygg 2" at bounding box center [270, 195] width 58 height 22
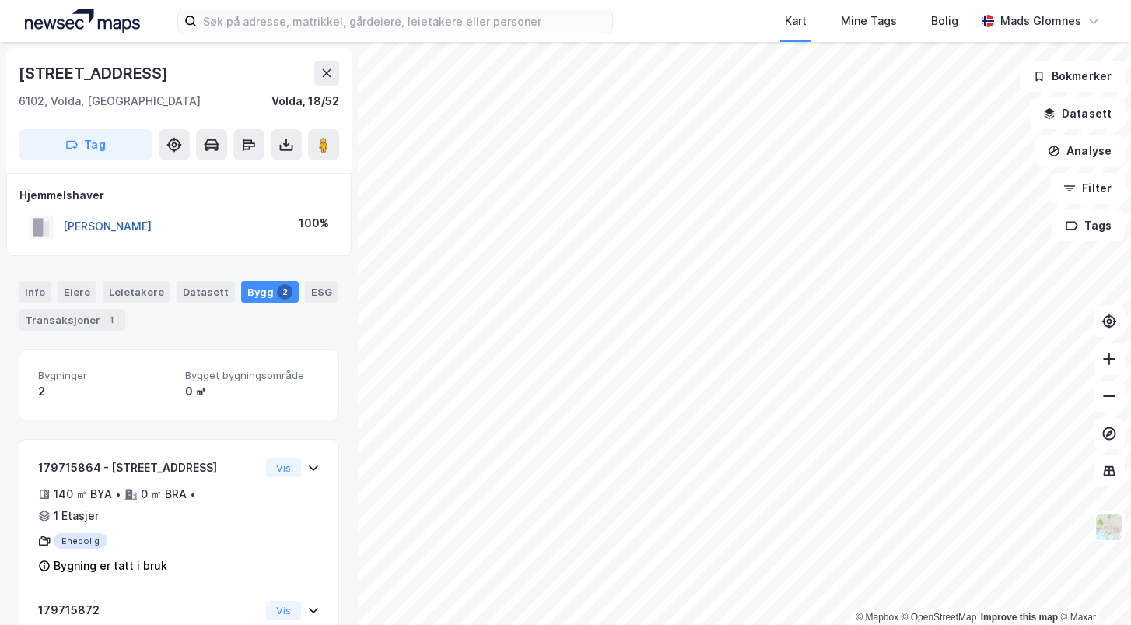
click at [0, 0] on button "[PERSON_NAME]" at bounding box center [0, 0] width 0 height 0
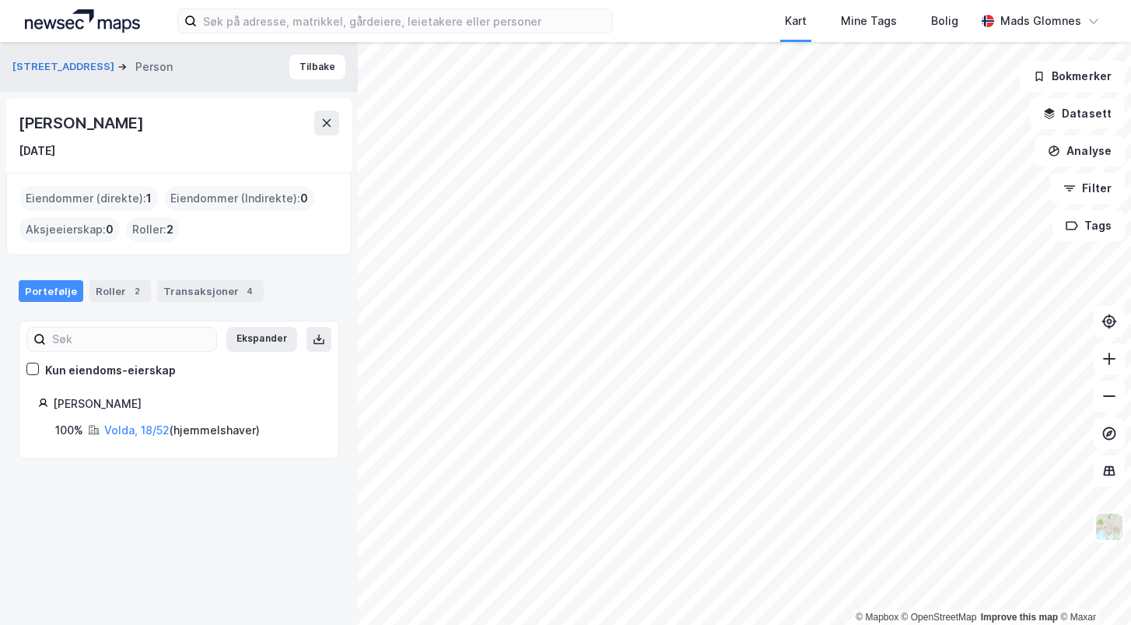
click at [205, 194] on div "Eiendommer (Indirekte) : 0" at bounding box center [239, 198] width 150 height 25
click at [131, 286] on div "2" at bounding box center [137, 291] width 16 height 16
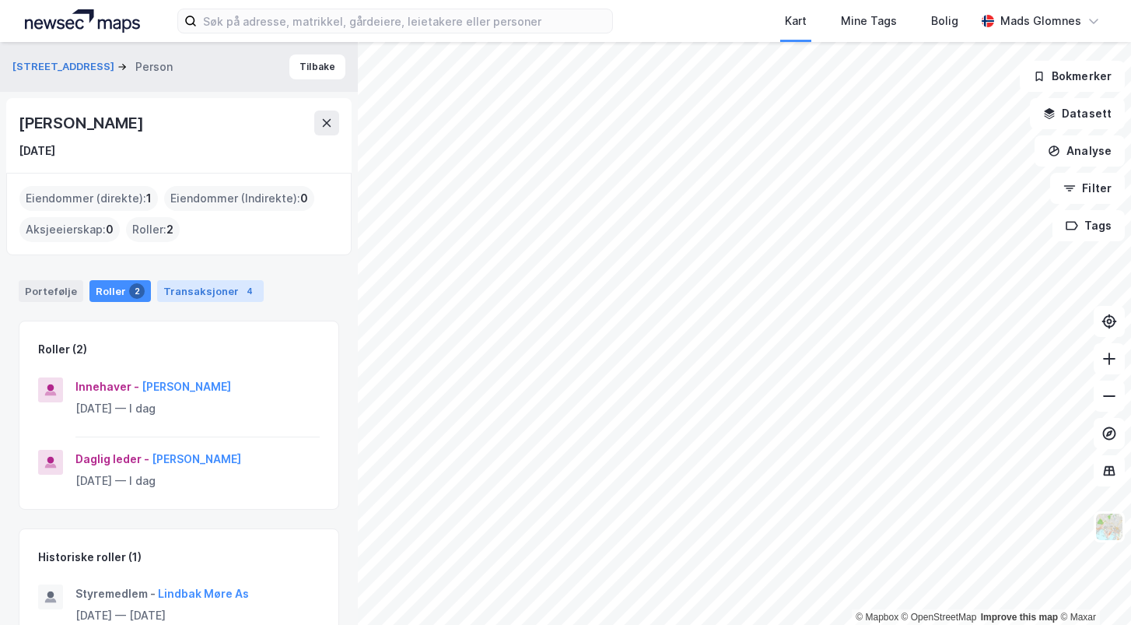
click at [175, 288] on div "Transaksjoner 4" at bounding box center [210, 291] width 107 height 22
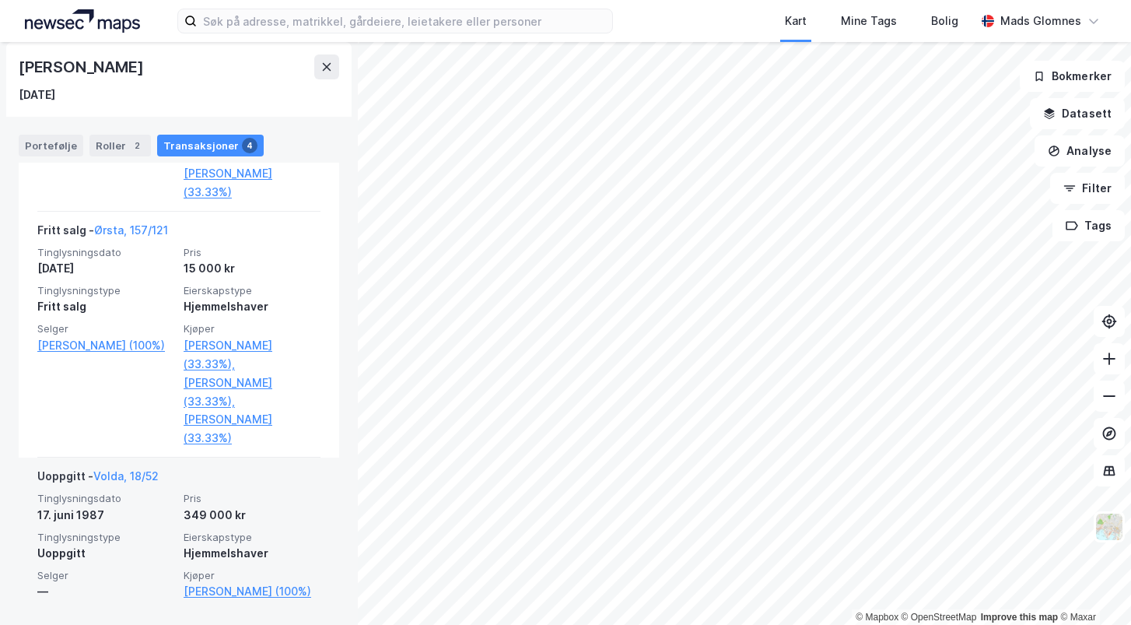
click at [165, 504] on div "Tinglysningsdato [DATE] Pris 349 000 kr Tinglysningstype Uoppgitt Eierskapstype…" at bounding box center [178, 546] width 283 height 109
click at [225, 510] on div "Tinglysningsdato [DATE] Pris 349 000 kr Tinglysningstype Uoppgitt Eierskapstype…" at bounding box center [178, 546] width 283 height 109
click at [200, 544] on div "Hjemmelshaver" at bounding box center [252, 553] width 137 height 19
click at [138, 469] on link "Volda, 18/52" at bounding box center [125, 475] width 65 height 13
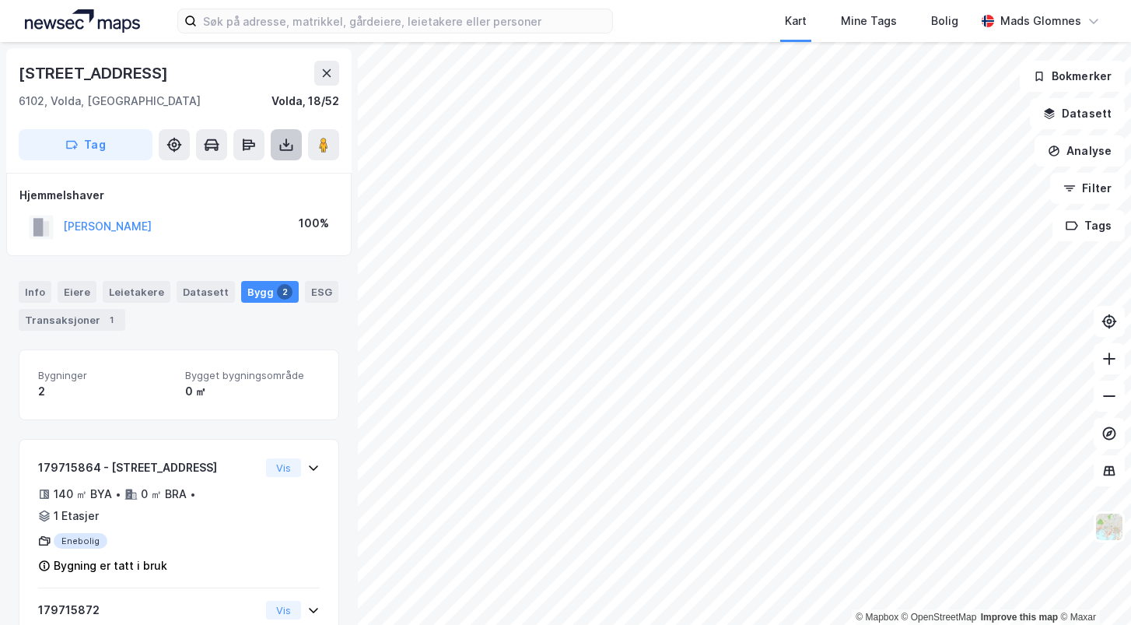
click at [289, 143] on icon at bounding box center [286, 145] width 6 height 4
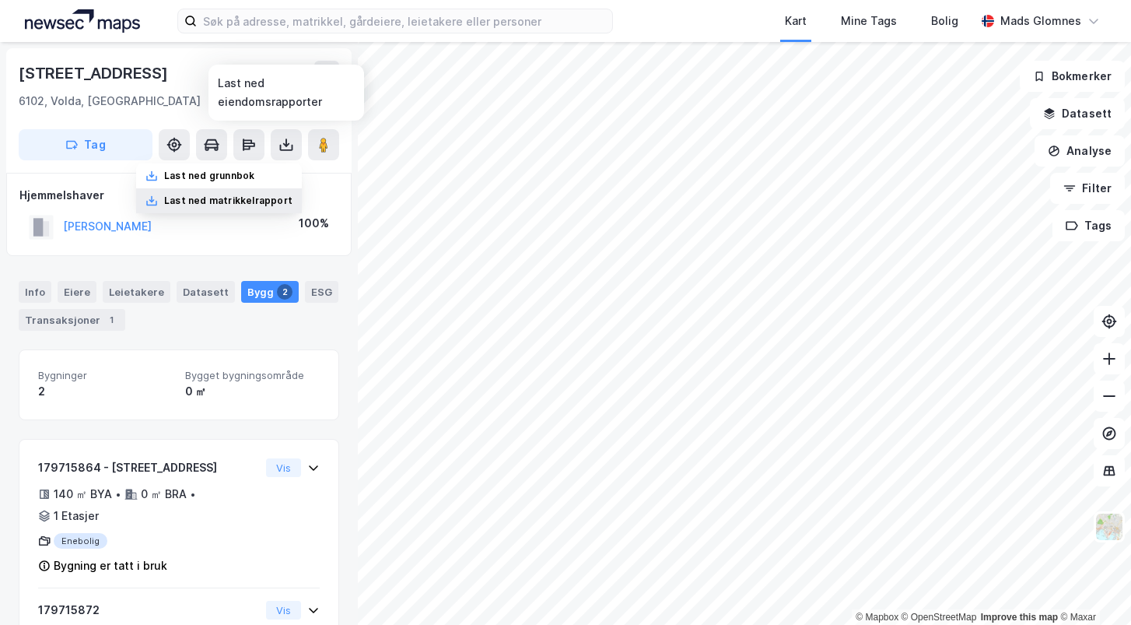
click at [238, 200] on div "Last ned matrikkelrapport" at bounding box center [228, 201] width 128 height 12
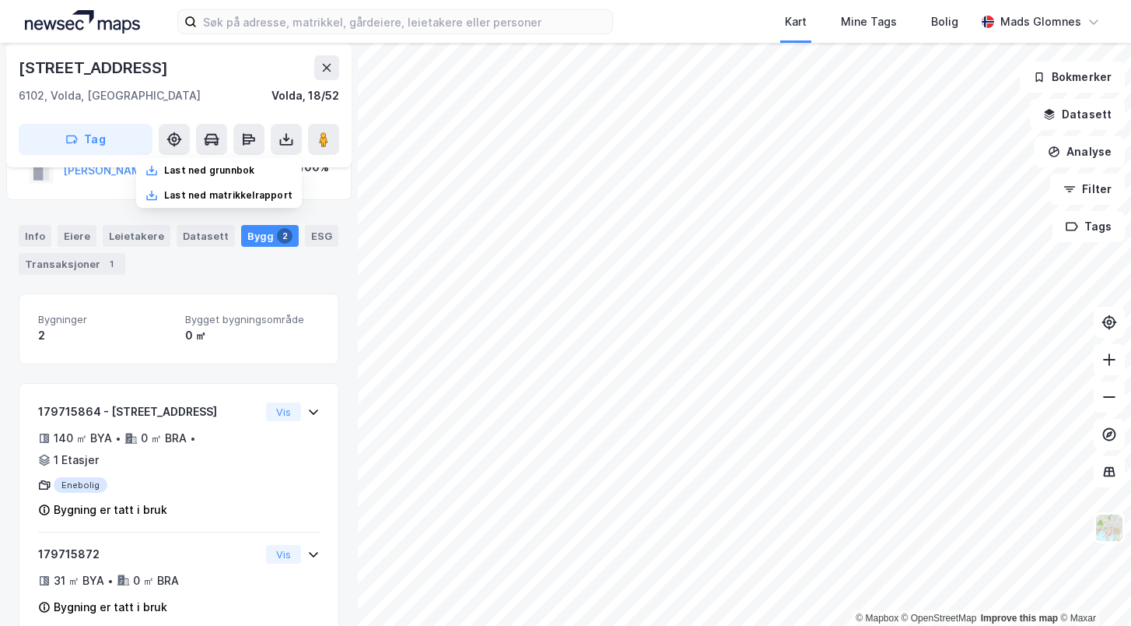
scroll to position [56, 0]
click at [230, 168] on div "Last ned grunnbok" at bounding box center [209, 169] width 90 height 12
click at [267, 258] on div "Info [PERSON_NAME] Datasett Bygg 2 ESG Transaksjoner 1" at bounding box center [179, 250] width 321 height 50
click at [184, 225] on div "Datasett" at bounding box center [206, 236] width 58 height 22
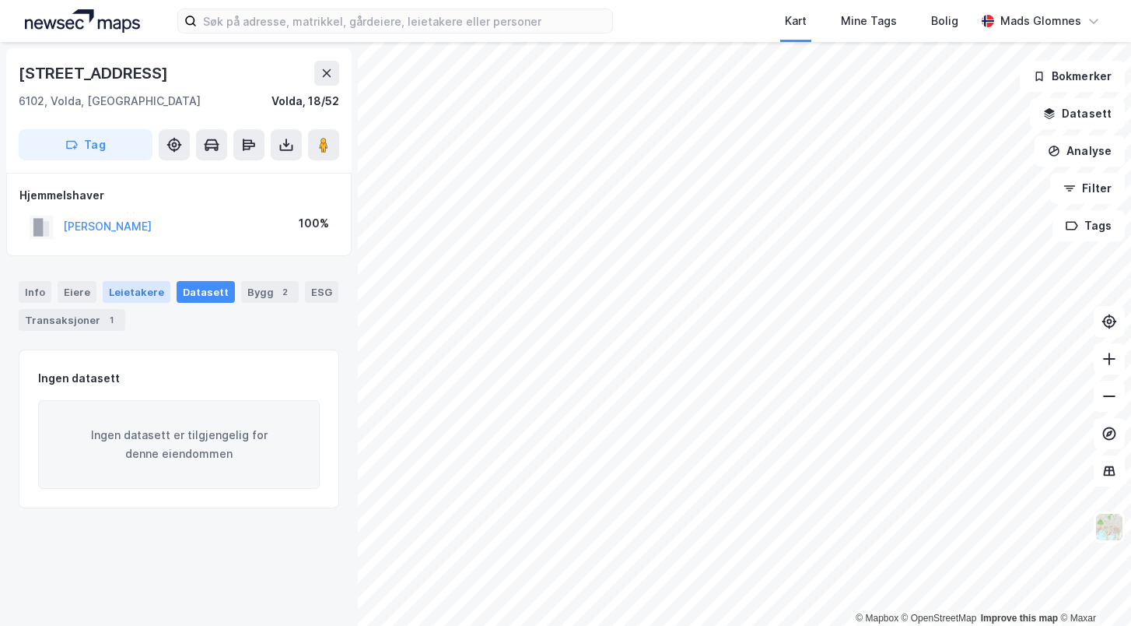
click at [145, 286] on div "Leietakere" at bounding box center [137, 292] width 68 height 22
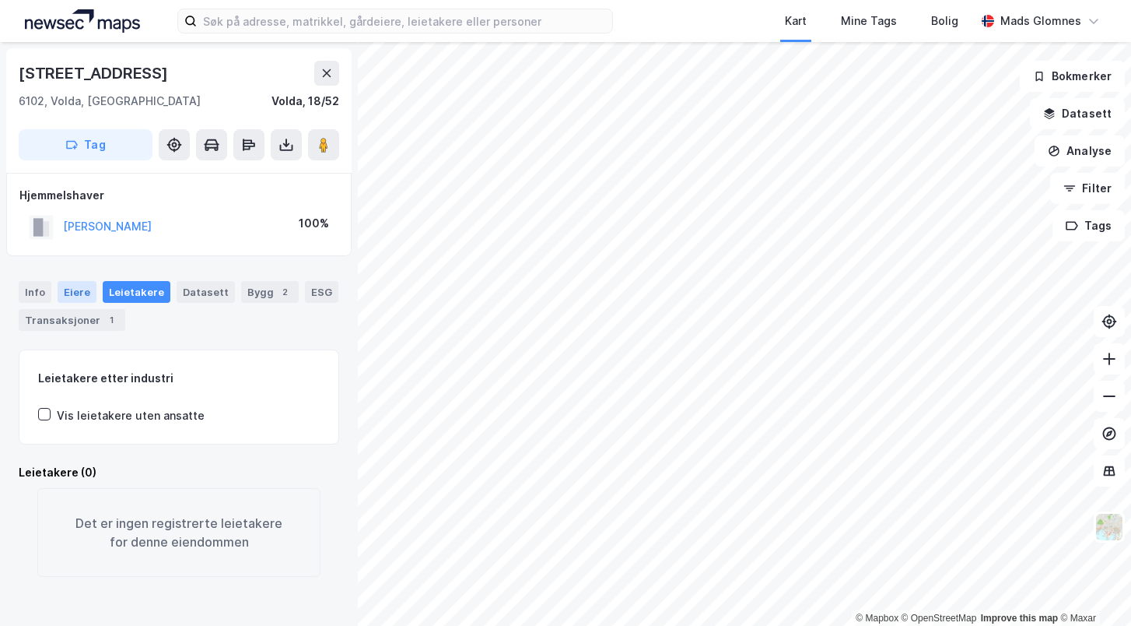
click at [75, 288] on div "Eiere" at bounding box center [77, 292] width 39 height 22
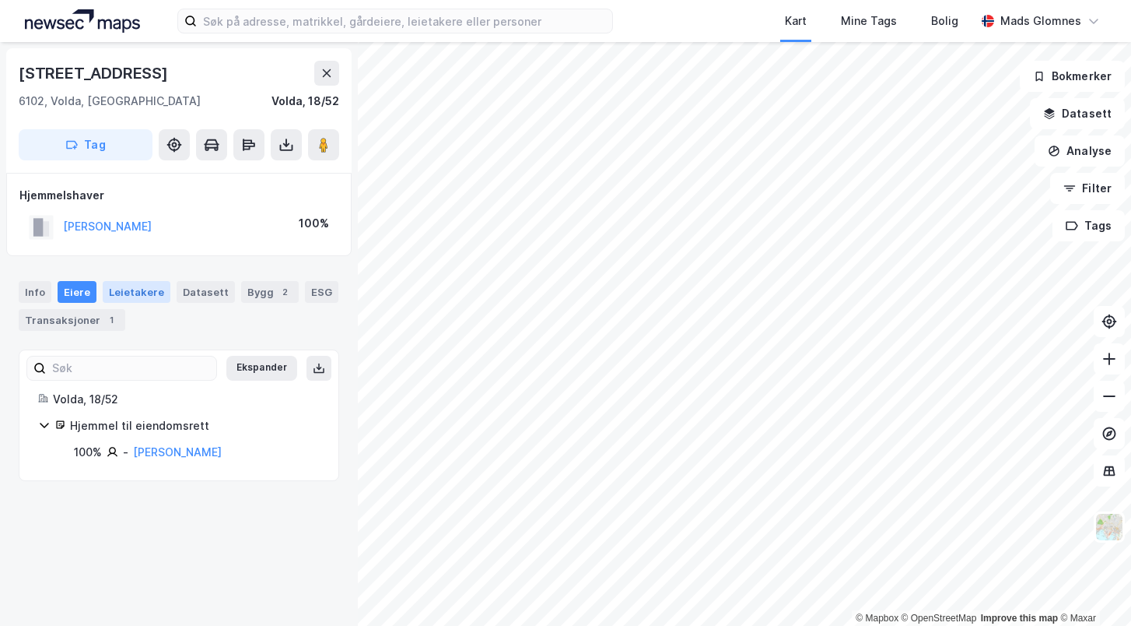
click at [134, 292] on div "Leietakere" at bounding box center [137, 292] width 68 height 22
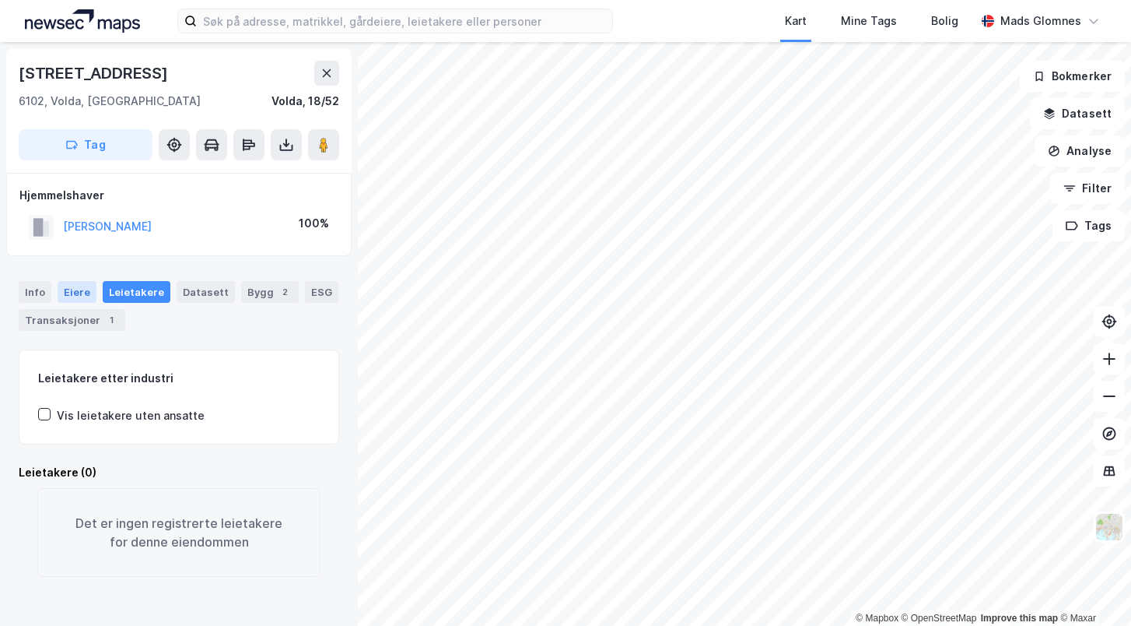
click at [75, 292] on div "Eiere" at bounding box center [77, 292] width 39 height 22
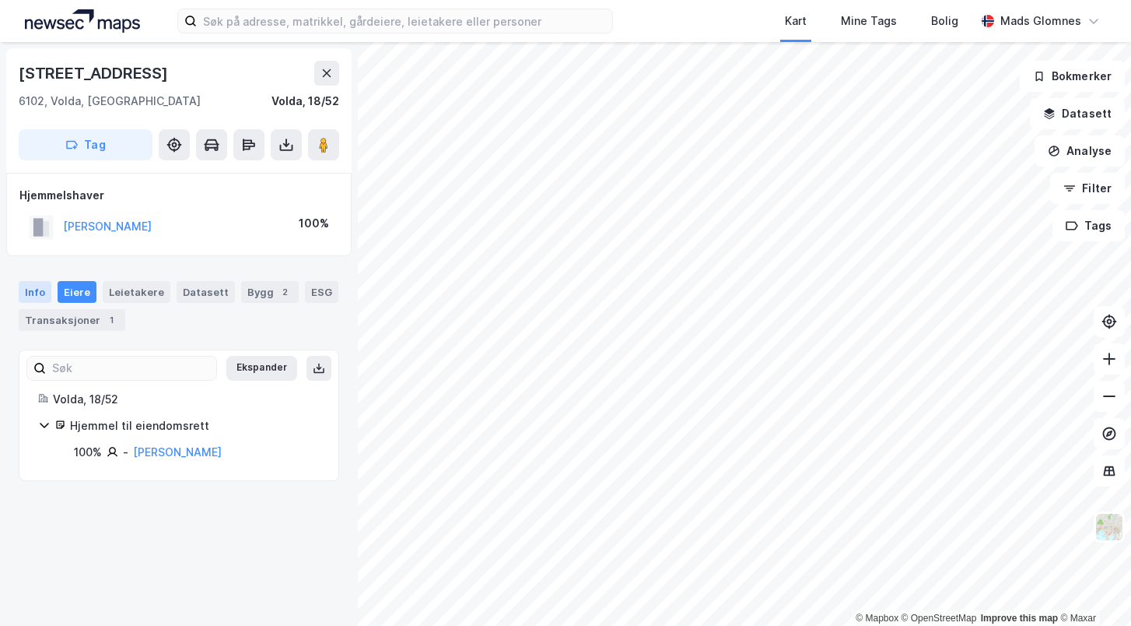
click at [33, 290] on div "Info" at bounding box center [35, 292] width 33 height 22
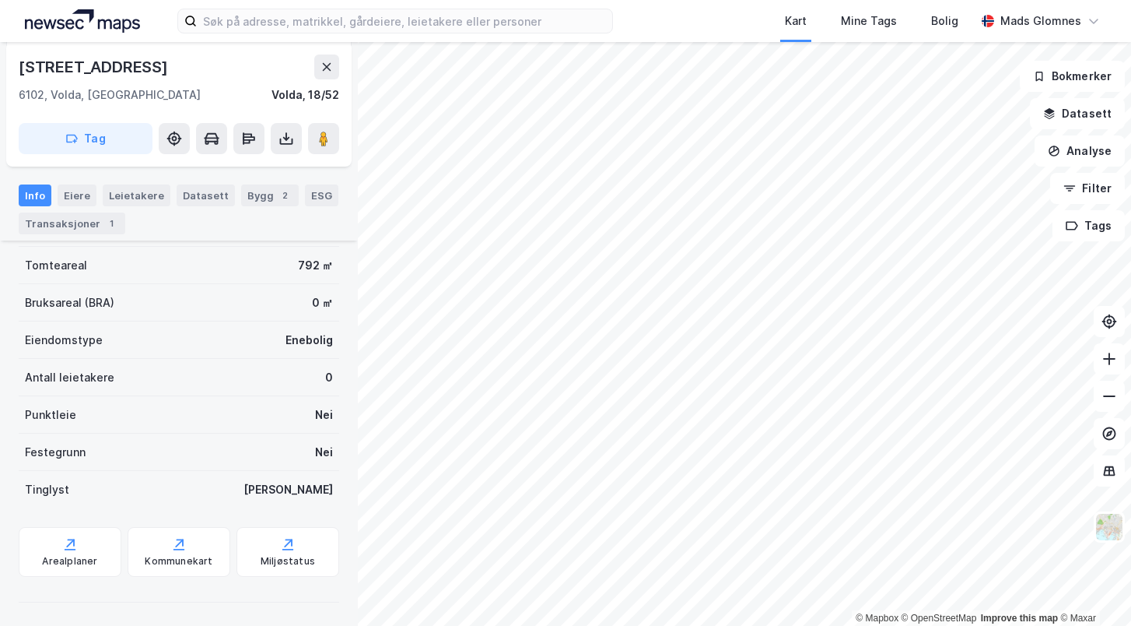
click at [321, 382] on div "Antall leietakere 0" at bounding box center [179, 377] width 321 height 37
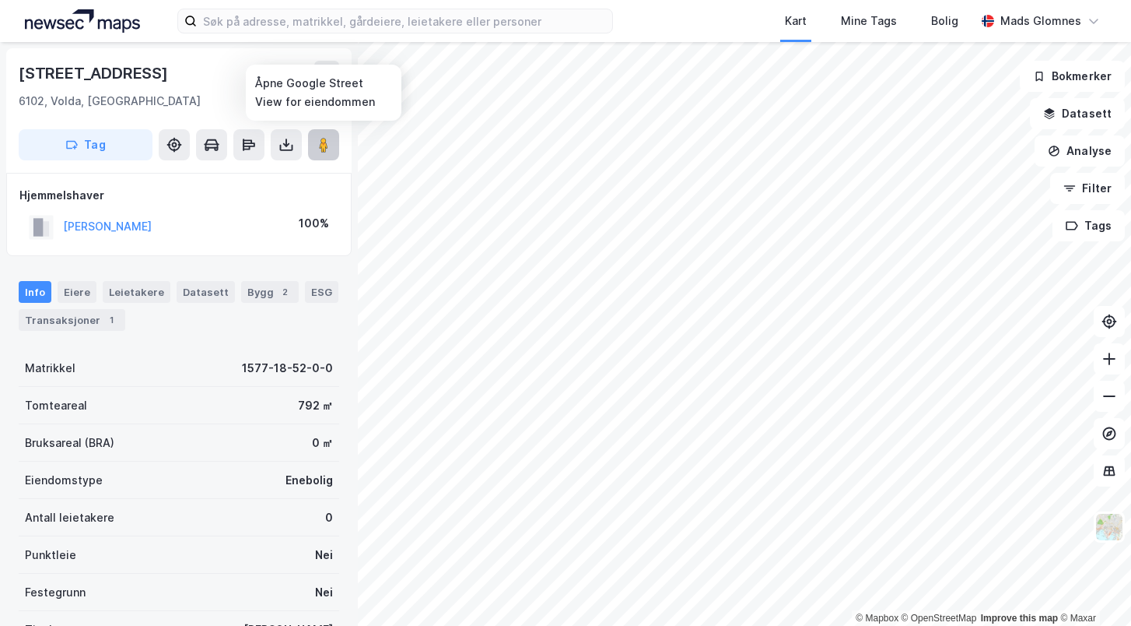
click at [320, 141] on image at bounding box center [323, 145] width 9 height 16
click at [759, 328] on div "© Mapbox © OpenStreetMap Improve this map © Maxar [STREET_ADDRESS], [GEOGRAPHIC…" at bounding box center [565, 334] width 1131 height 584
drag, startPoint x: 329, startPoint y: 147, endPoint x: 316, endPoint y: 145, distance: 13.4
click at [316, 145] on icon at bounding box center [324, 145] width 16 height 16
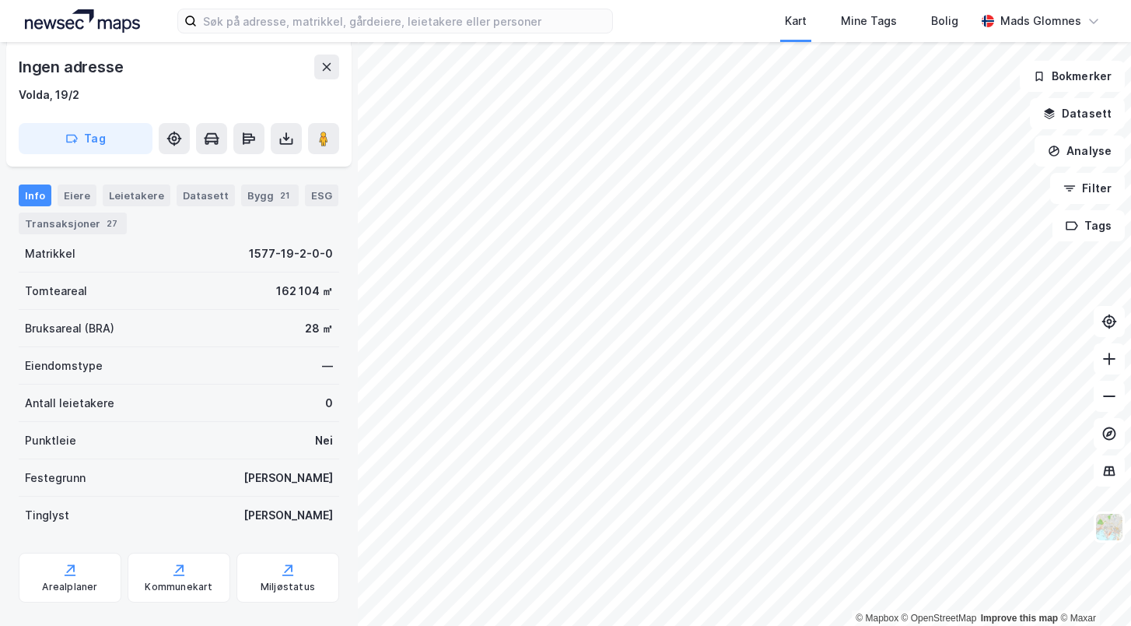
scroll to position [188, 0]
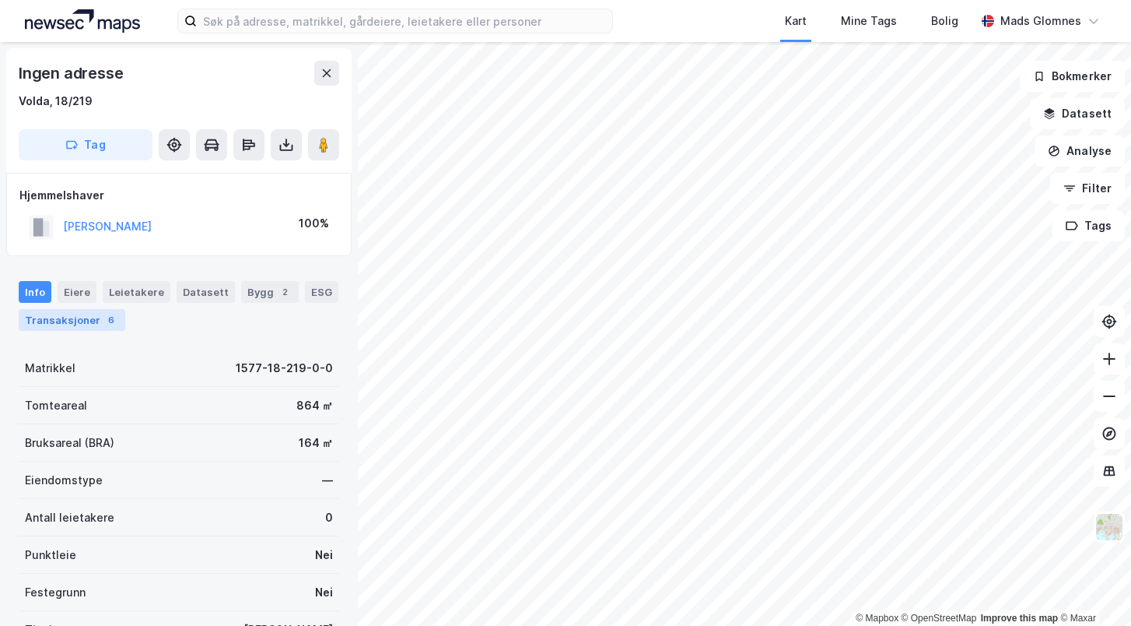
click at [103, 317] on div "6" at bounding box center [111, 320] width 16 height 16
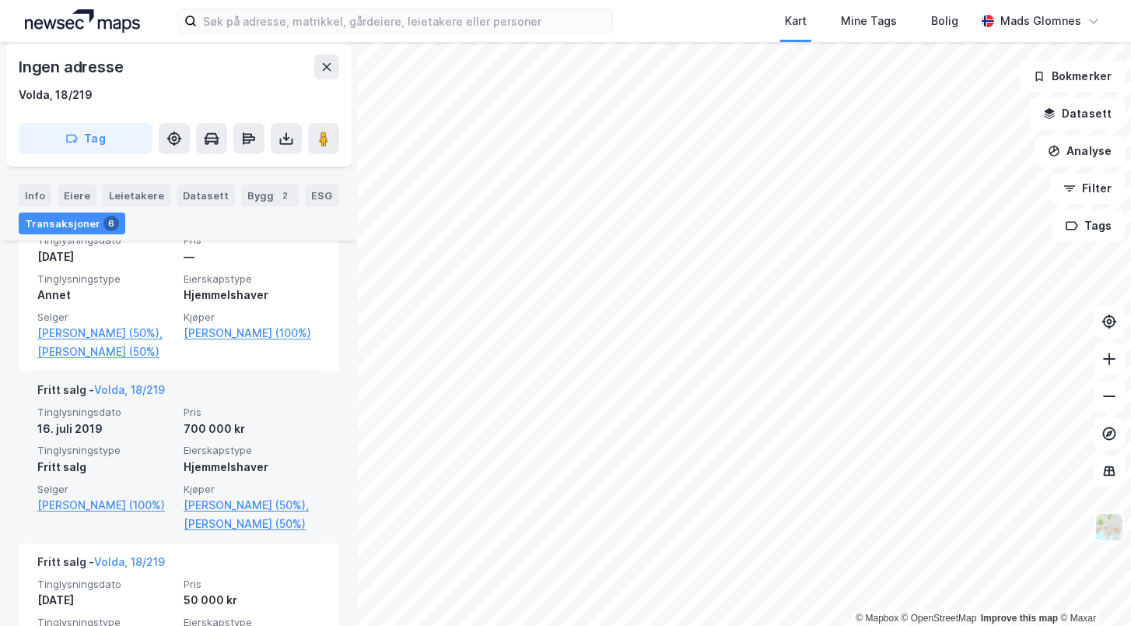
scroll to position [411, 0]
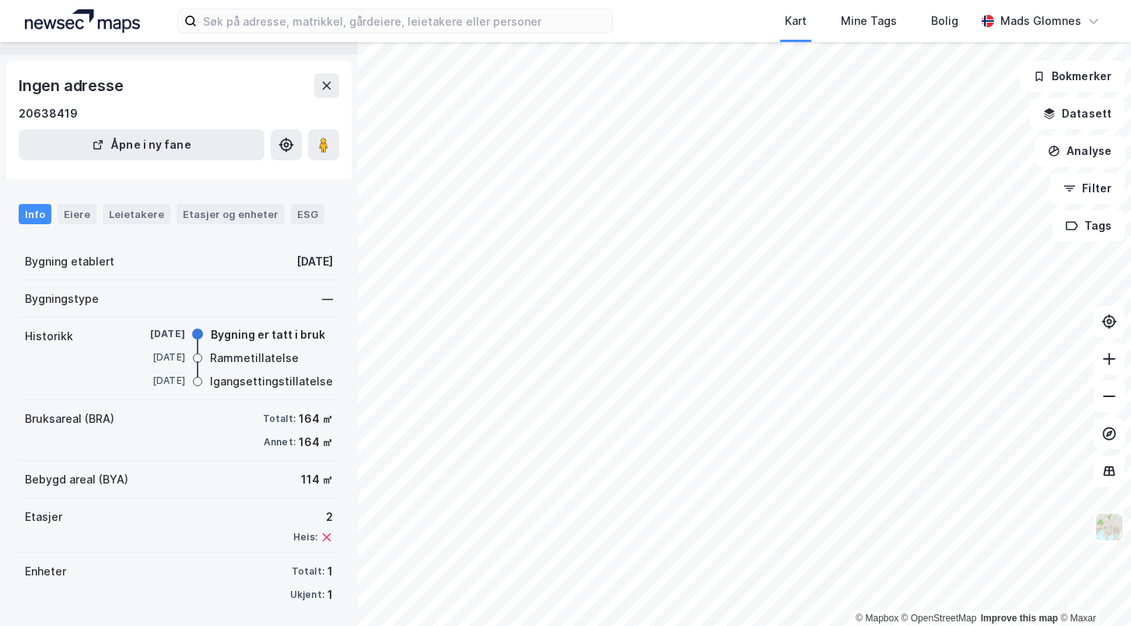
scroll to position [37, 0]
click at [202, 354] on div at bounding box center [197, 358] width 9 height 9
click at [202, 383] on div at bounding box center [197, 381] width 9 height 9
click at [198, 213] on div "Etasjer og enheter" at bounding box center [231, 215] width 96 height 14
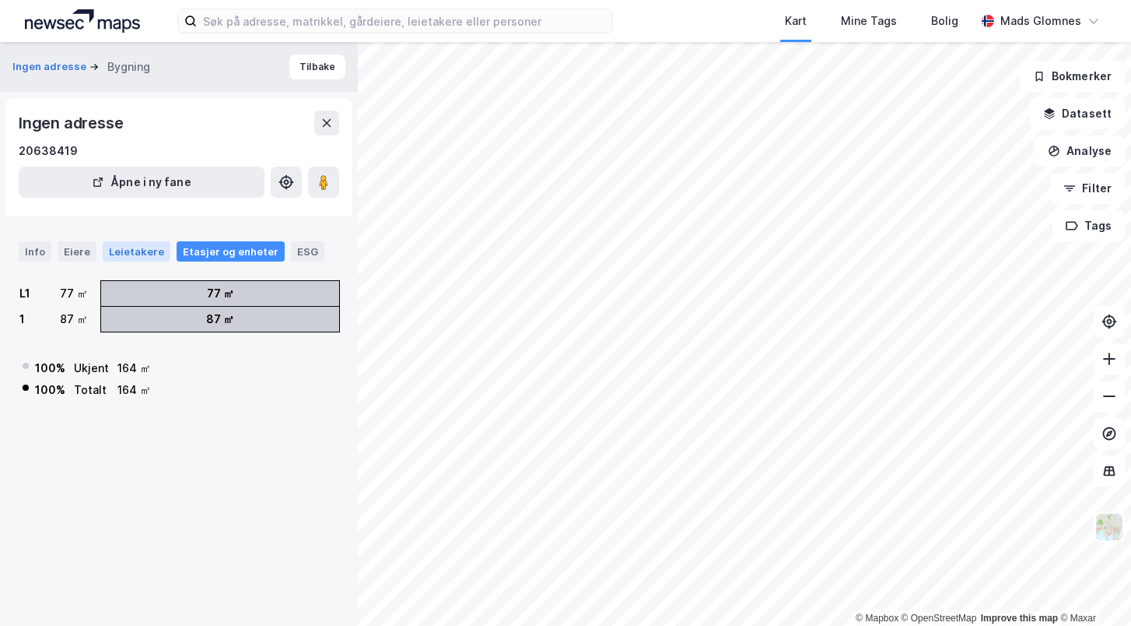
click at [151, 251] on div "Leietakere" at bounding box center [137, 251] width 68 height 20
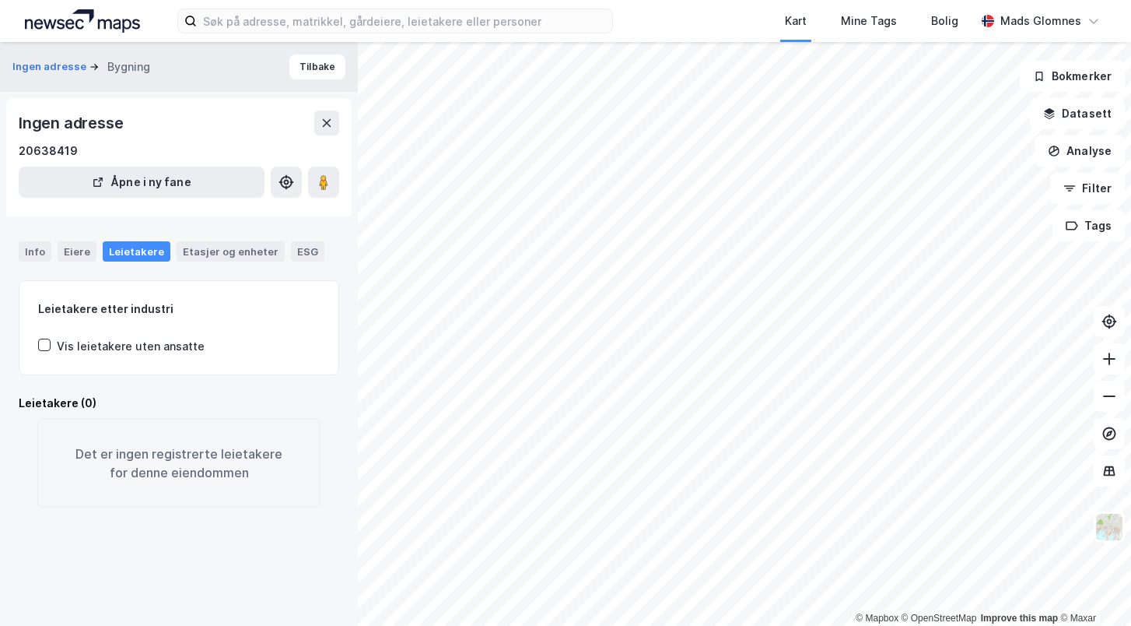
click at [97, 250] on div "Info Eiere Leietakere Etasjer og enheter ESG" at bounding box center [179, 251] width 321 height 20
drag, startPoint x: 82, startPoint y: 250, endPoint x: 69, endPoint y: 250, distance: 13.2
click at [82, 250] on div "Eiere" at bounding box center [77, 251] width 39 height 20
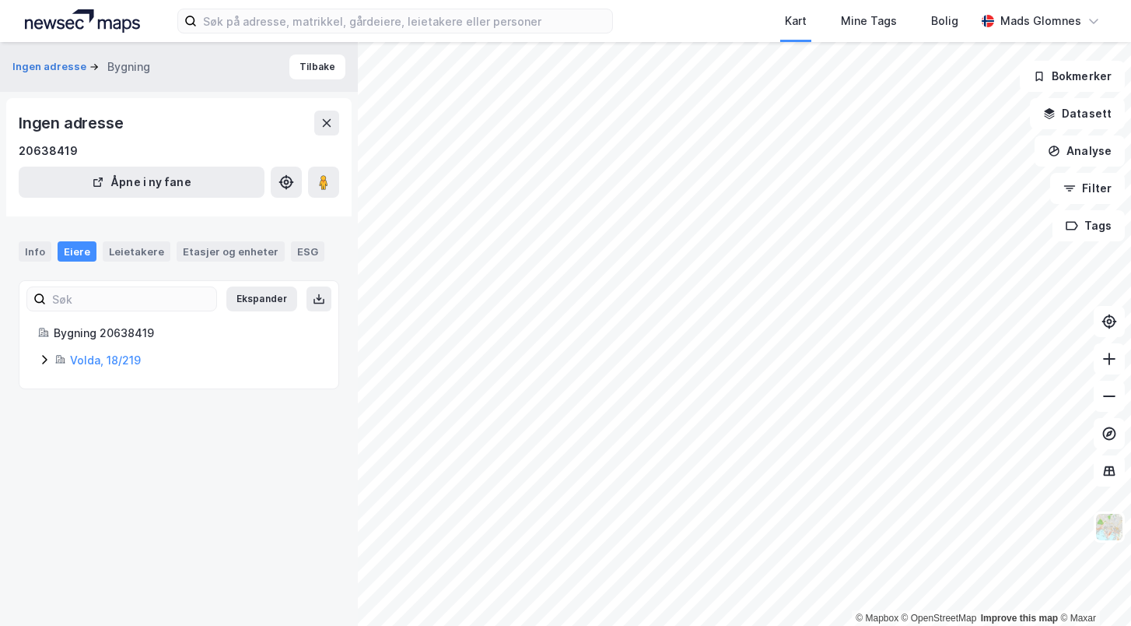
click at [54, 250] on div "Info Eiere Leietakere Etasjer og enheter ESG" at bounding box center [179, 251] width 321 height 20
click at [45, 246] on div "Info" at bounding box center [35, 251] width 33 height 20
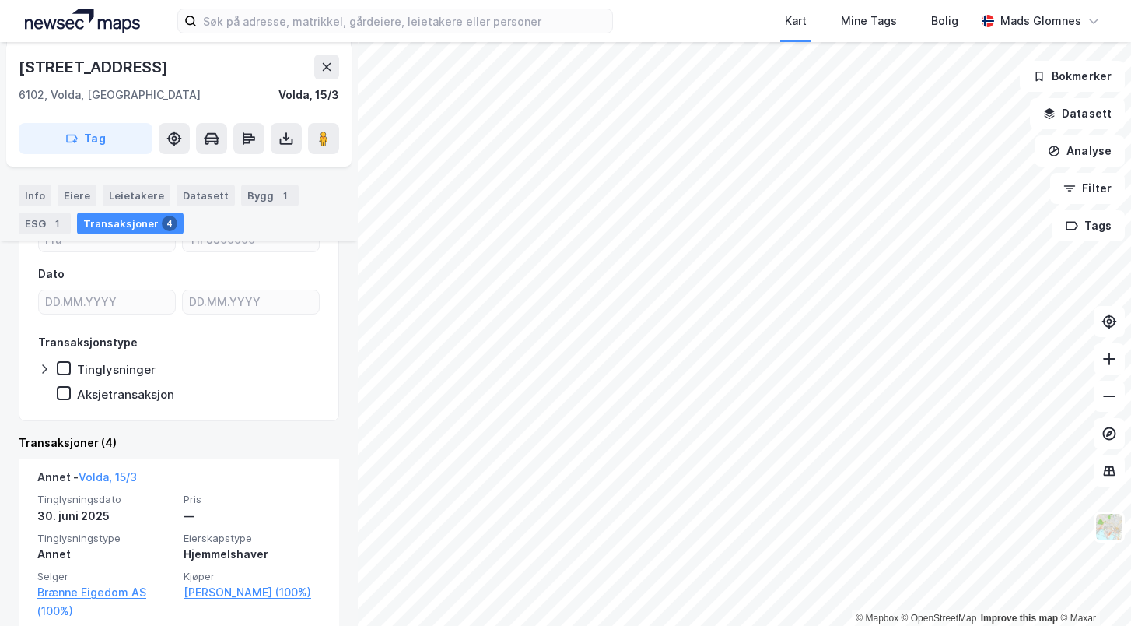
scroll to position [211, 0]
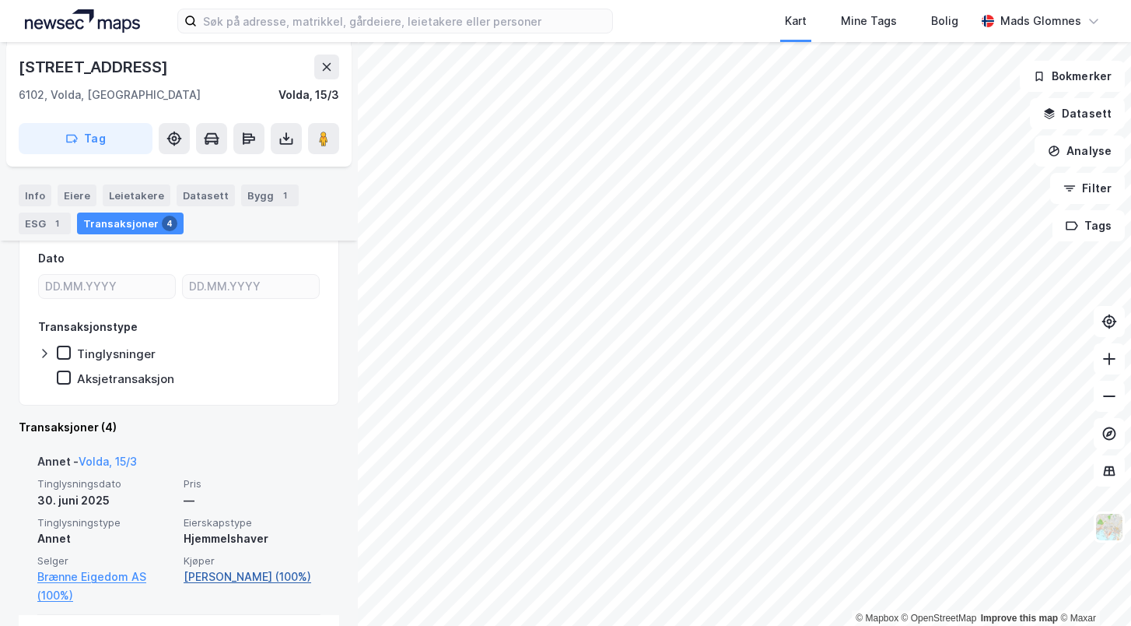
click at [219, 575] on link "[PERSON_NAME] (100%)" at bounding box center [252, 576] width 137 height 19
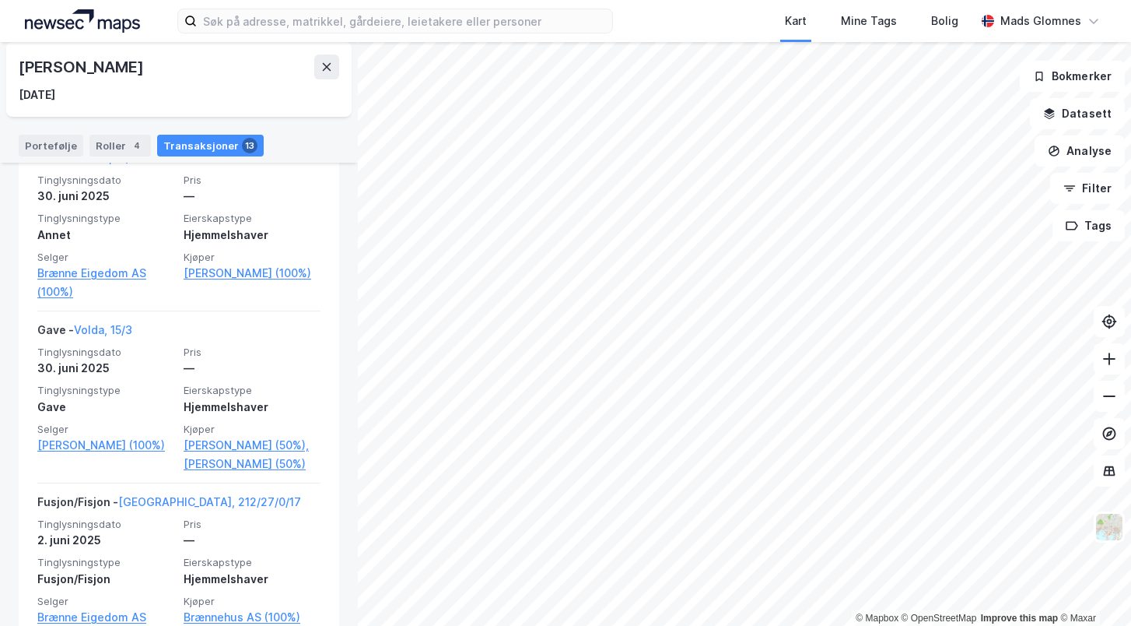
scroll to position [405, 0]
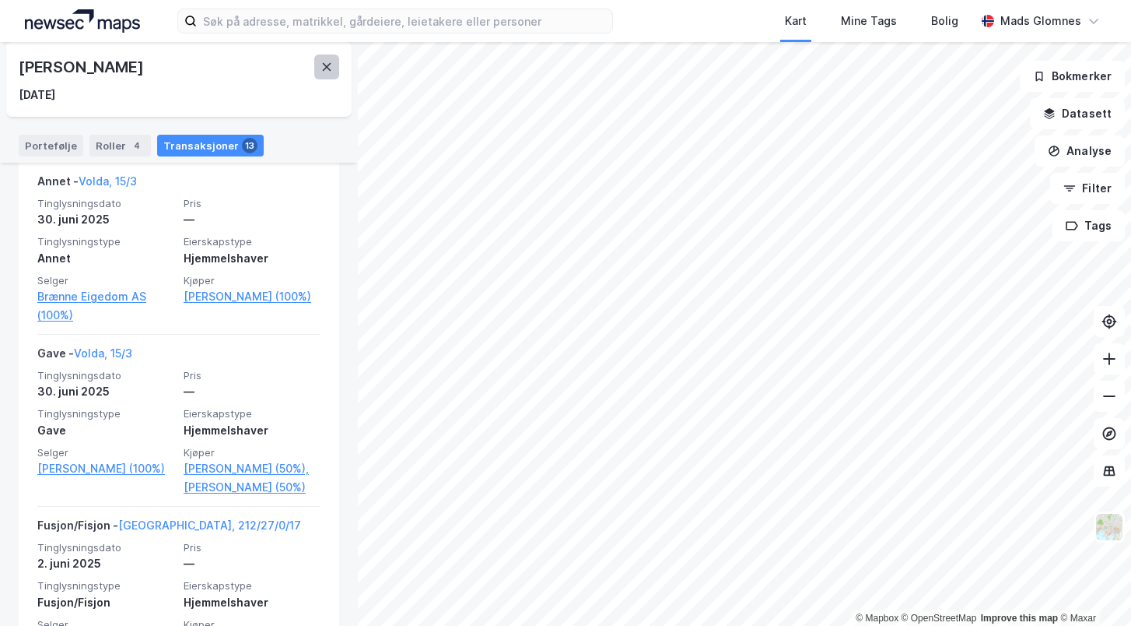
click at [331, 72] on icon at bounding box center [327, 67] width 12 height 12
